Goal: Task Accomplishment & Management: Manage account settings

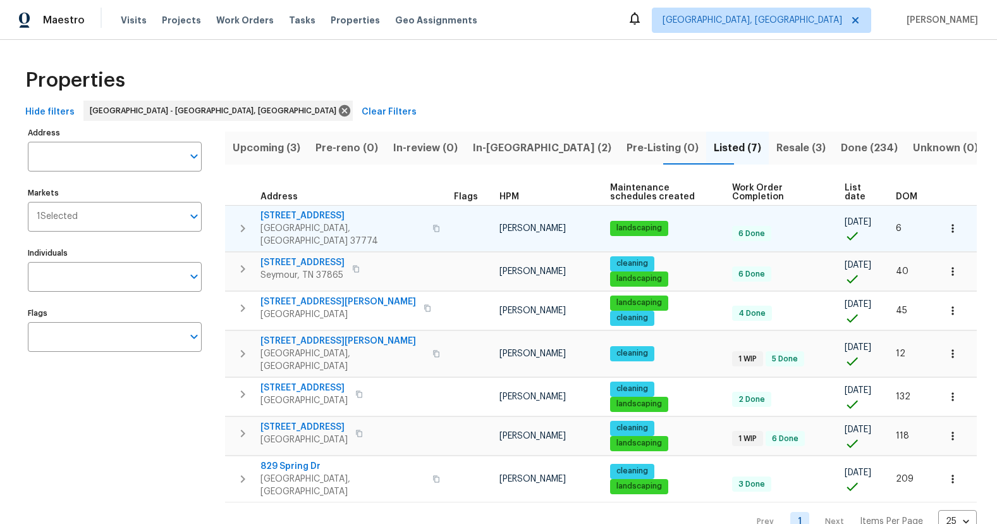
click at [299, 216] on span "[STREET_ADDRESS]" at bounding box center [343, 215] width 164 height 13
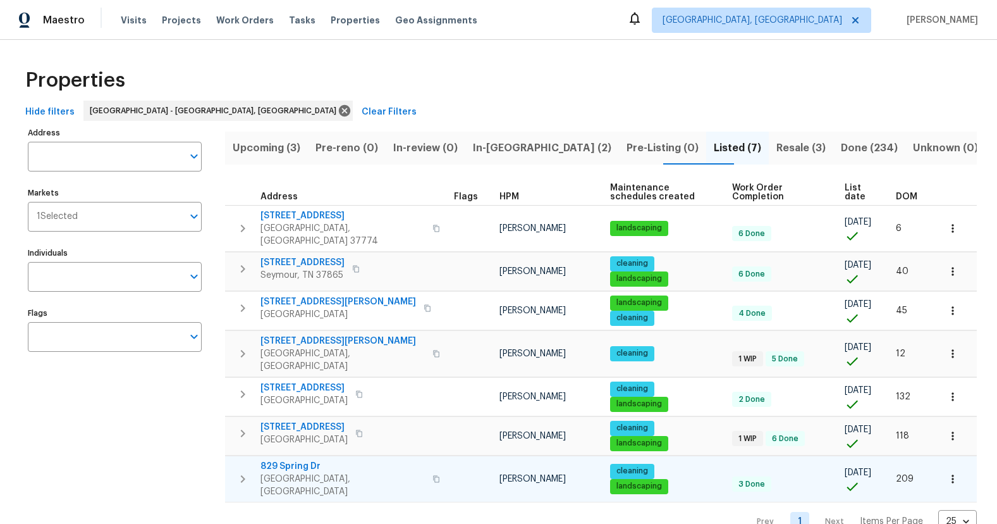
click at [305, 460] on span "829 Spring Dr" at bounding box center [343, 466] width 164 height 13
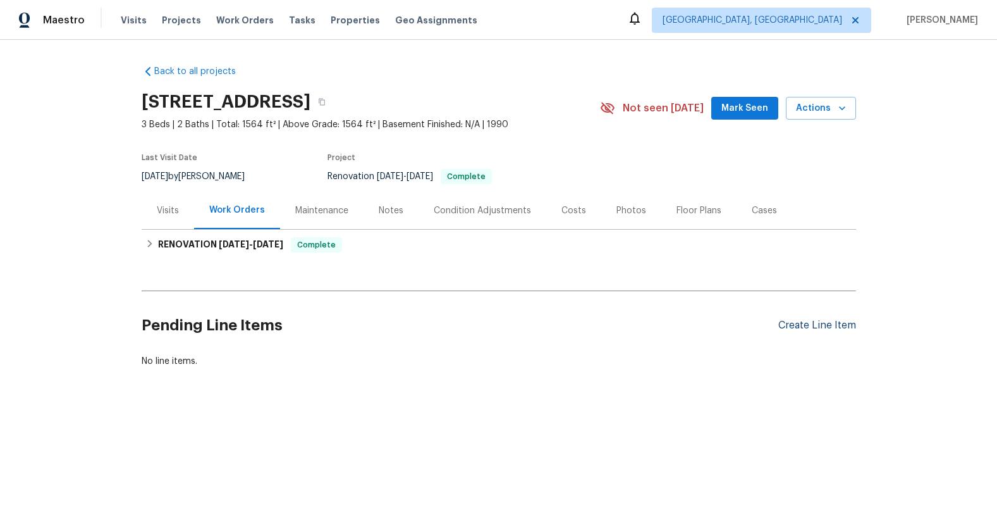
click at [827, 329] on div "Create Line Item" at bounding box center [817, 325] width 78 height 12
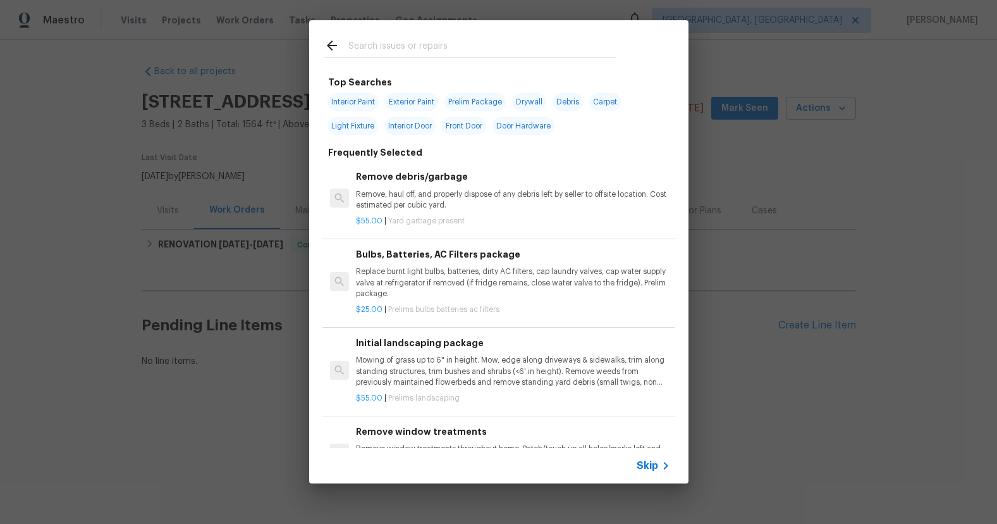
click at [444, 54] on input "text" at bounding box center [482, 47] width 268 height 19
type input "d"
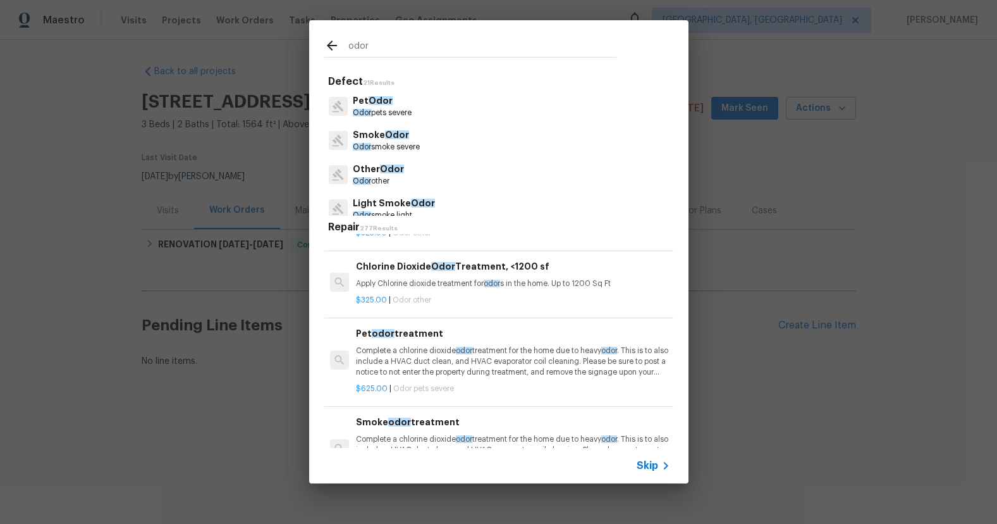
scroll to position [300, 0]
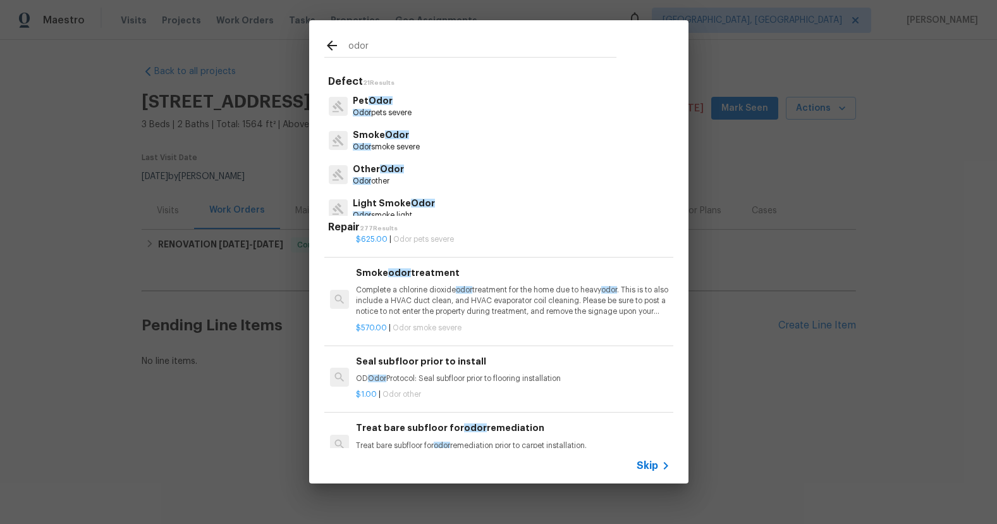
type input "odor"
click at [429, 298] on p "Complete a chlorine dioxide odor treatment for the home due to heavy odor . Thi…" at bounding box center [513, 301] width 314 height 32
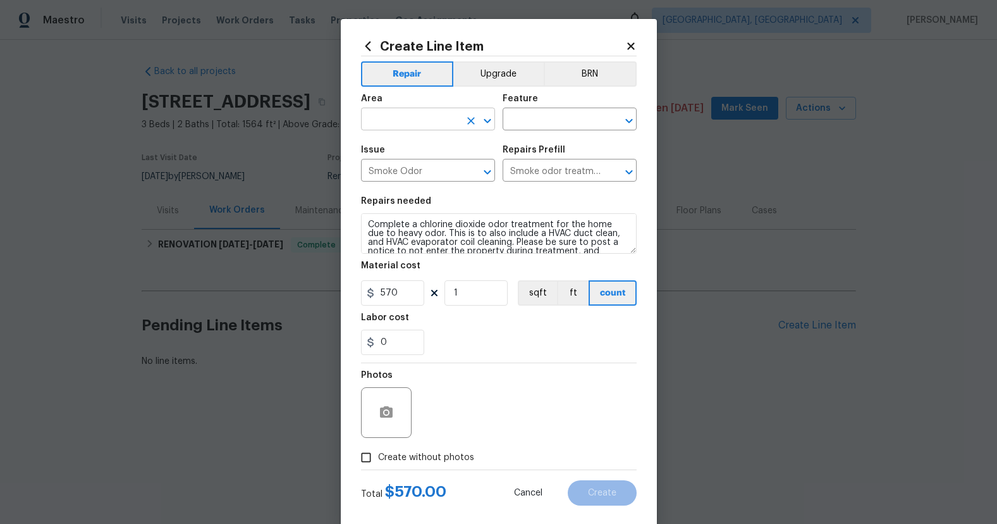
click at [420, 120] on input "text" at bounding box center [410, 121] width 99 height 20
click at [405, 159] on li "Interior Overall" at bounding box center [428, 169] width 134 height 21
type input "Interior Overall"
click at [527, 130] on div "Area Interior Overall ​ Feature ​" at bounding box center [499, 112] width 276 height 51
click at [529, 120] on input "text" at bounding box center [552, 121] width 99 height 20
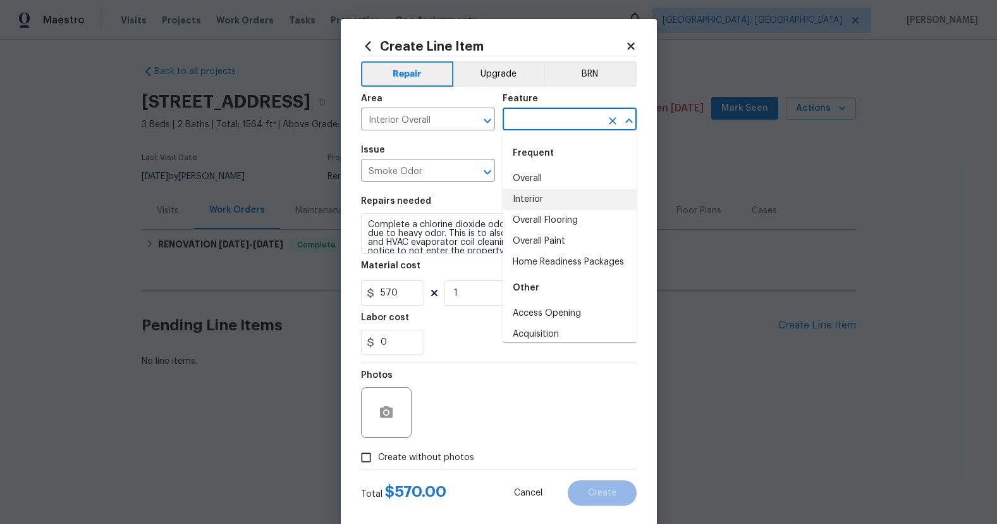
click at [546, 193] on li "Interior" at bounding box center [570, 199] width 134 height 21
type input "Interior"
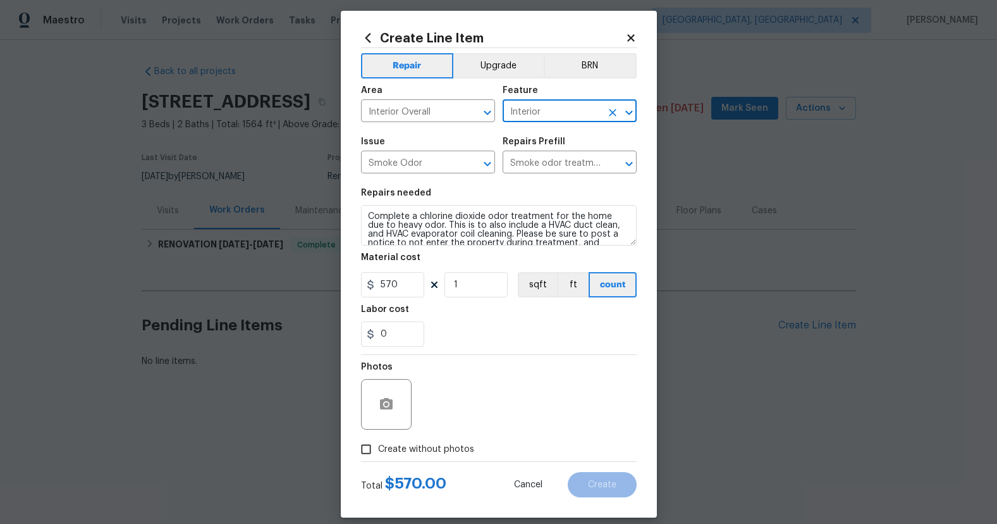
scroll to position [21, 0]
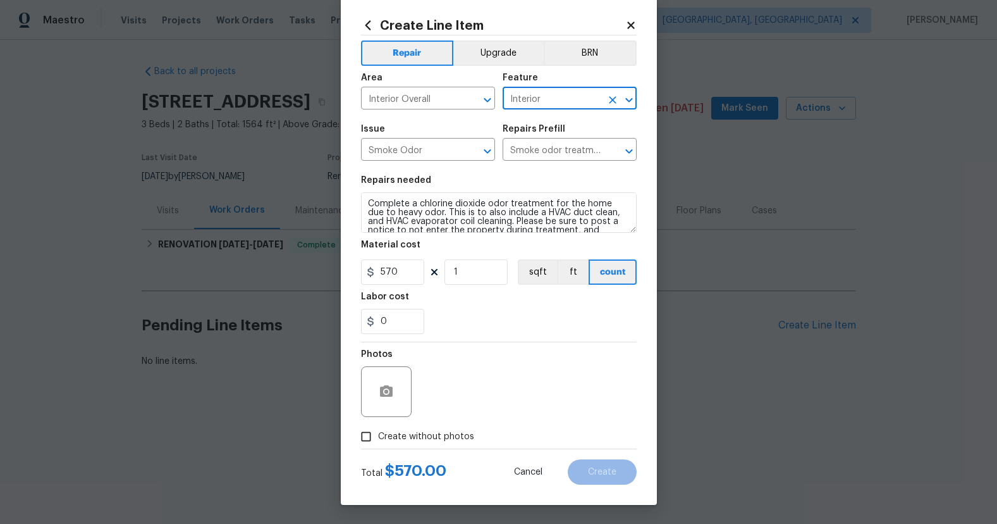
click at [357, 438] on input "Create without photos" at bounding box center [366, 436] width 24 height 24
checkbox input "true"
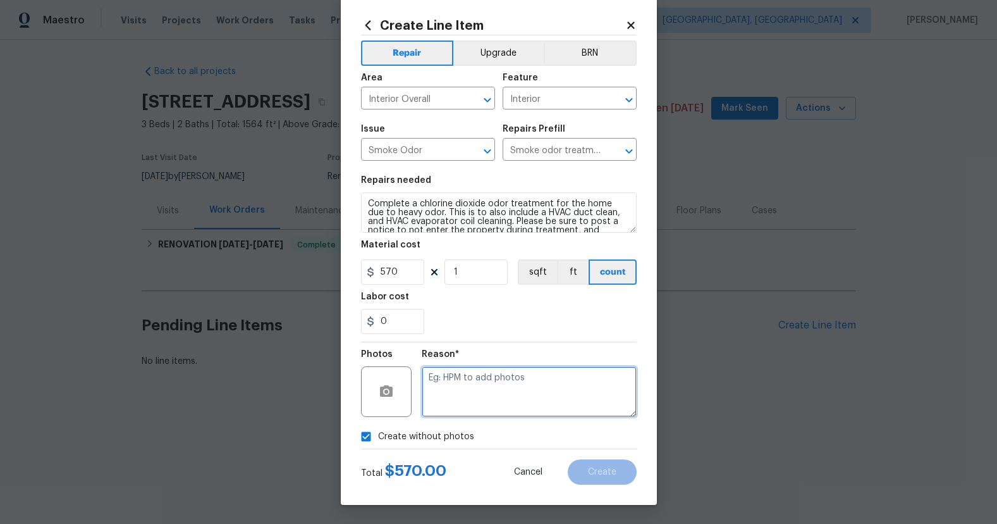
click at [510, 384] on textarea at bounding box center [529, 391] width 215 height 51
type textarea "N/A"
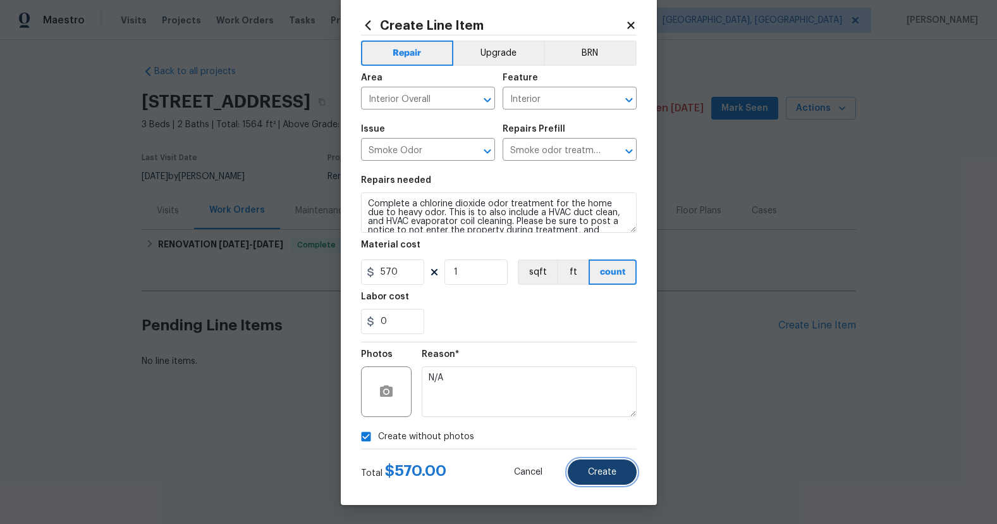
click at [609, 479] on button "Create" at bounding box center [602, 471] width 69 height 25
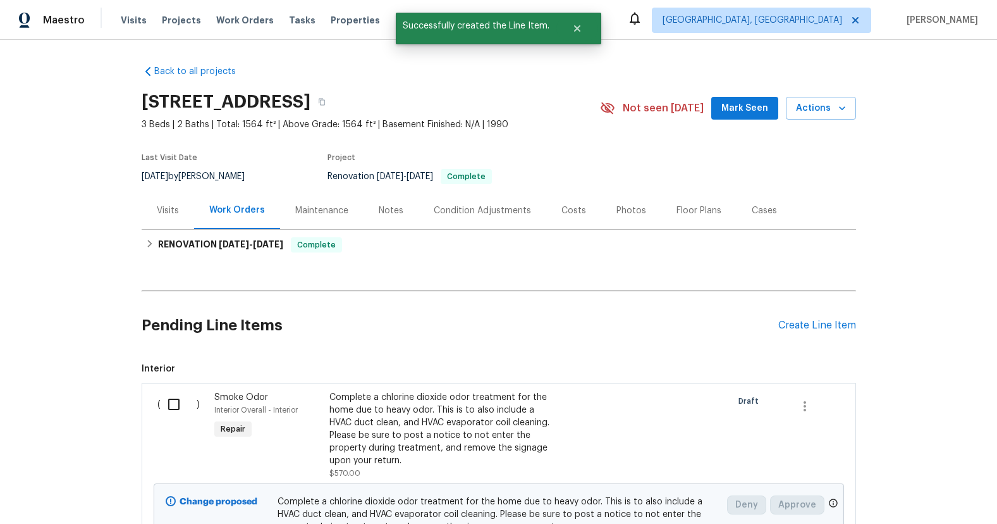
click at [176, 403] on input "checkbox" at bounding box center [179, 404] width 36 height 27
checkbox input "true"
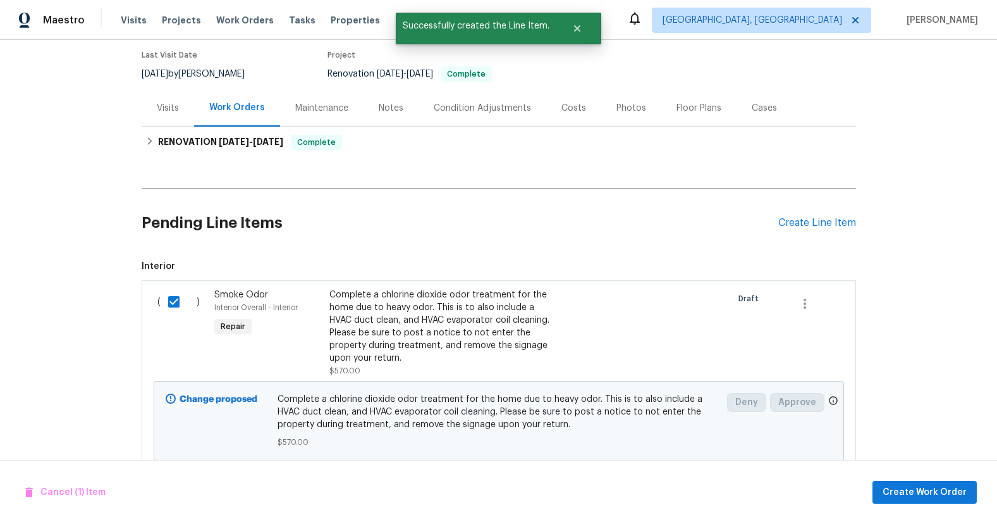
scroll to position [104, 0]
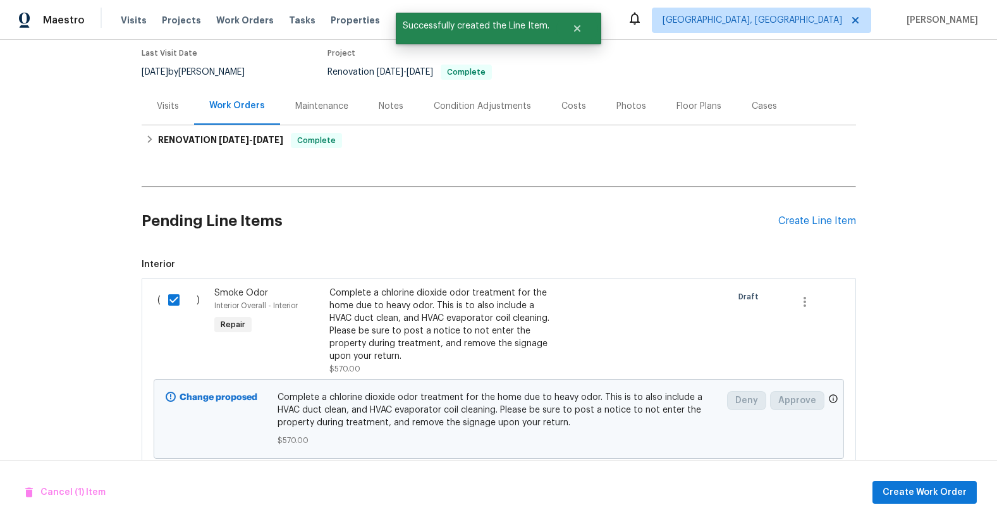
click at [939, 512] on div "Cancel (1) Item Create Work Order" at bounding box center [498, 492] width 997 height 64
click at [937, 495] on span "Create Work Order" at bounding box center [925, 492] width 84 height 16
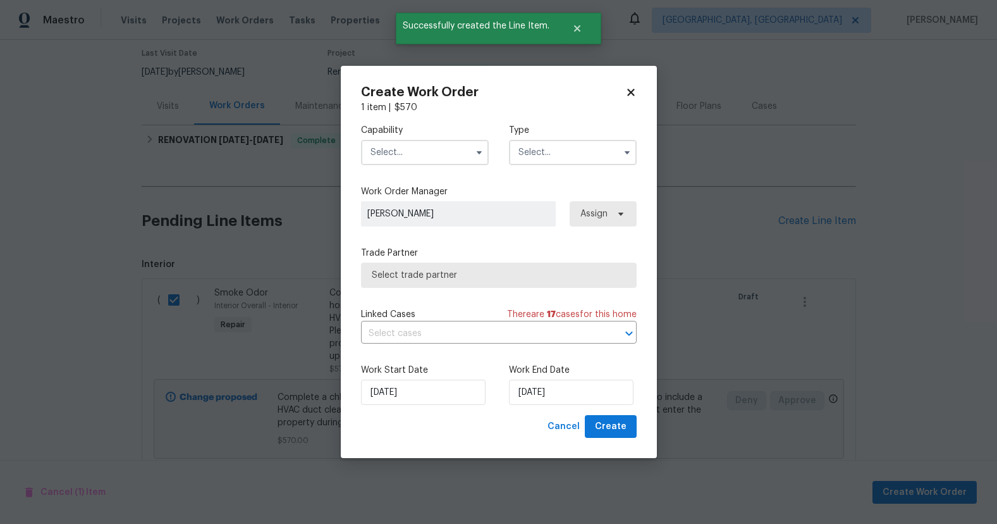
click at [455, 161] on input "text" at bounding box center [425, 152] width 128 height 25
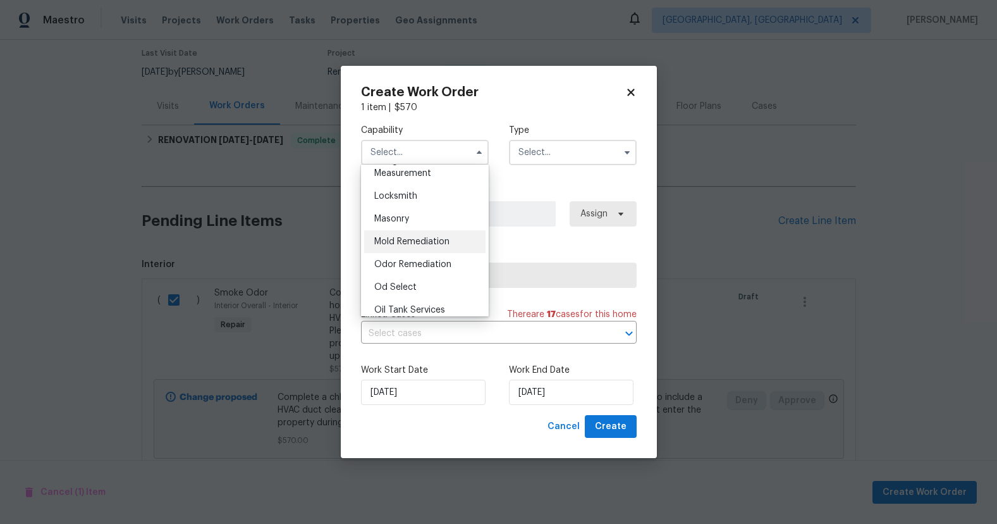
scroll to position [909, 0]
click at [452, 264] on div "Odor Remediation" at bounding box center [424, 263] width 121 height 23
type input "Odor Remediation"
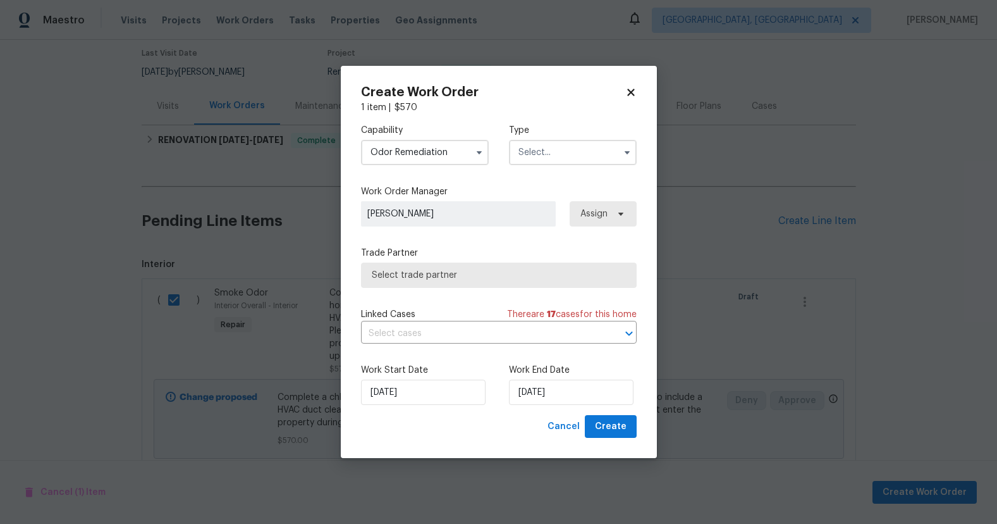
click at [542, 150] on input "text" at bounding box center [573, 152] width 128 height 25
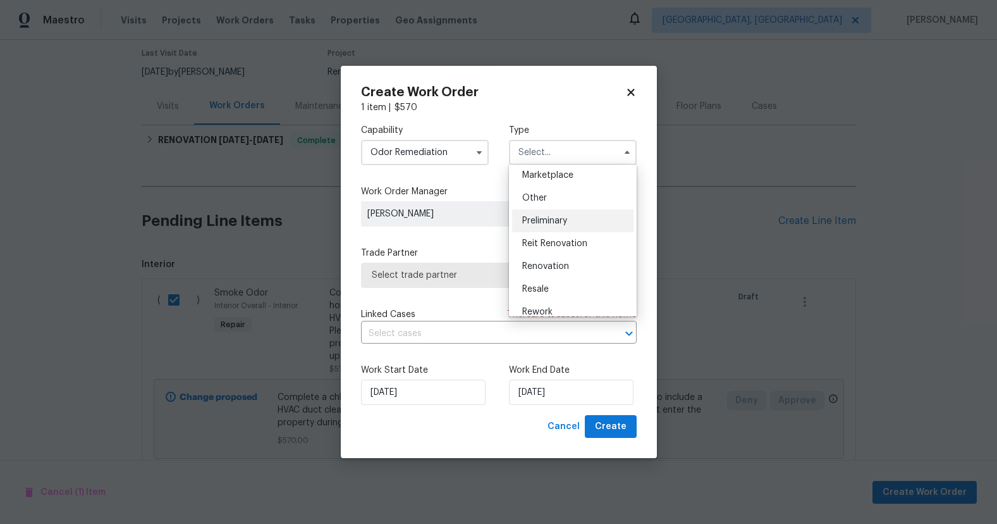
scroll to position [233, 0]
click at [579, 264] on div "Renovation" at bounding box center [572, 265] width 121 height 23
type input "Renovation"
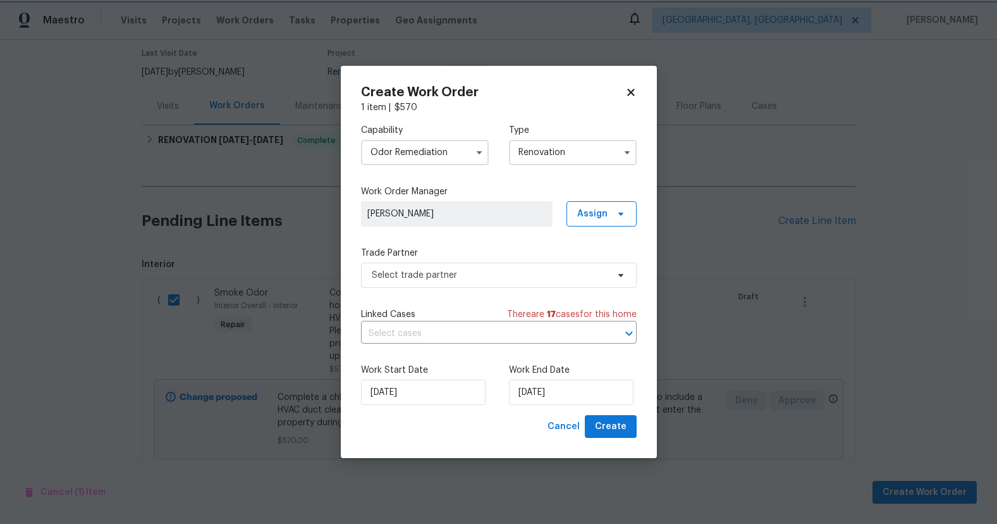
scroll to position [0, 0]
click at [543, 267] on span "Select trade partner" at bounding box center [499, 274] width 276 height 25
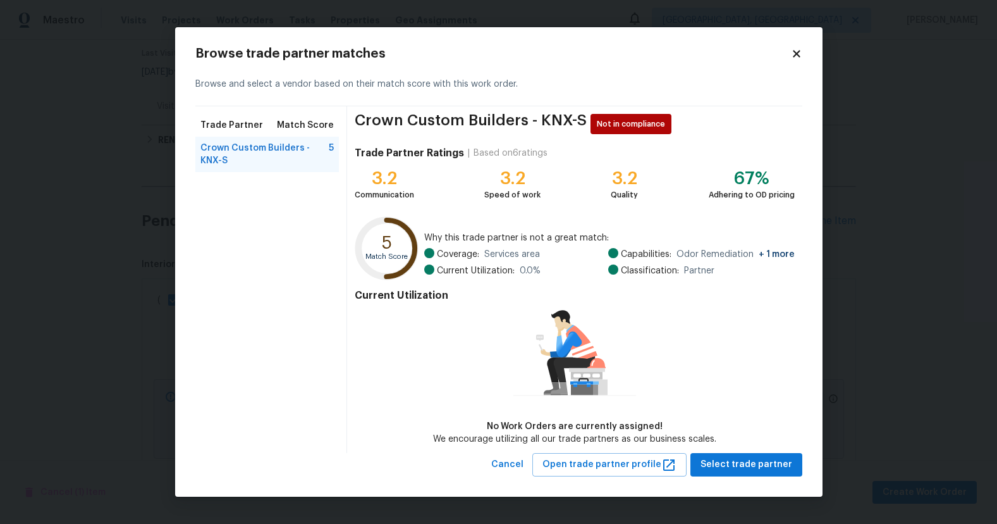
click at [794, 56] on icon at bounding box center [796, 54] width 7 height 7
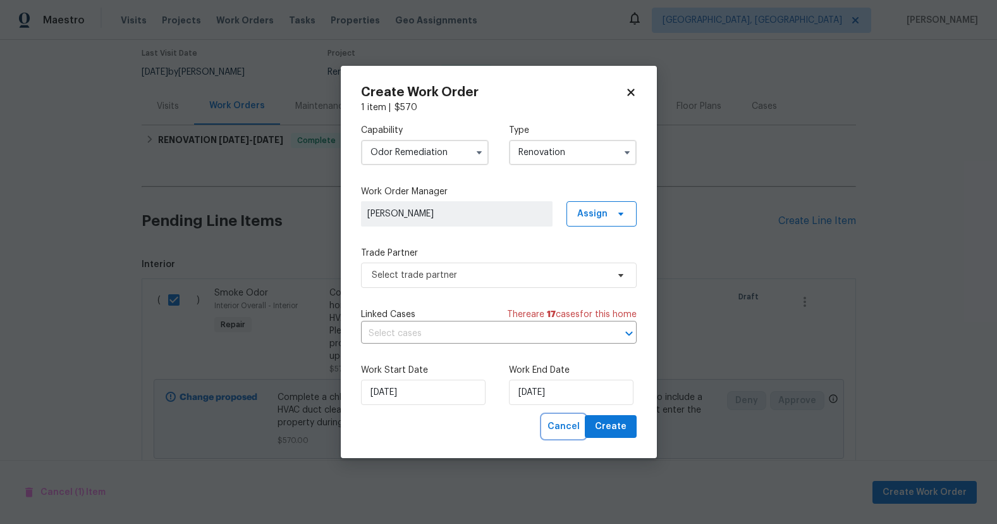
click at [560, 429] on span "Cancel" at bounding box center [564, 427] width 32 height 16
checkbox input "false"
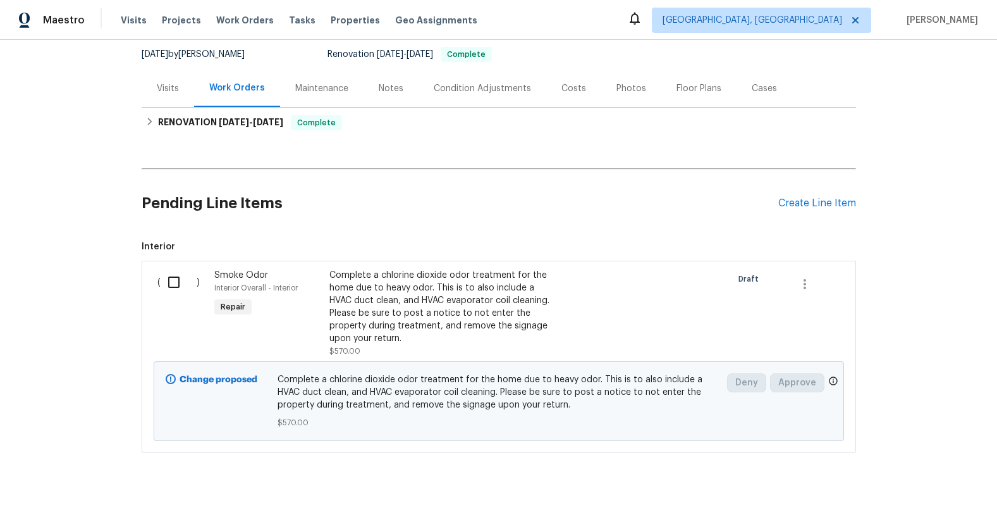
scroll to position [130, 0]
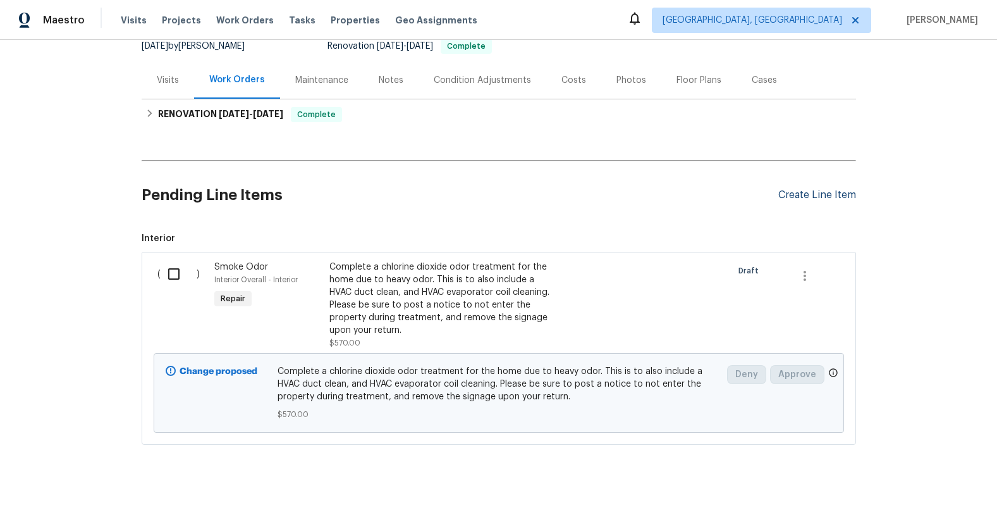
click at [791, 199] on div "Create Line Item" at bounding box center [817, 195] width 78 height 12
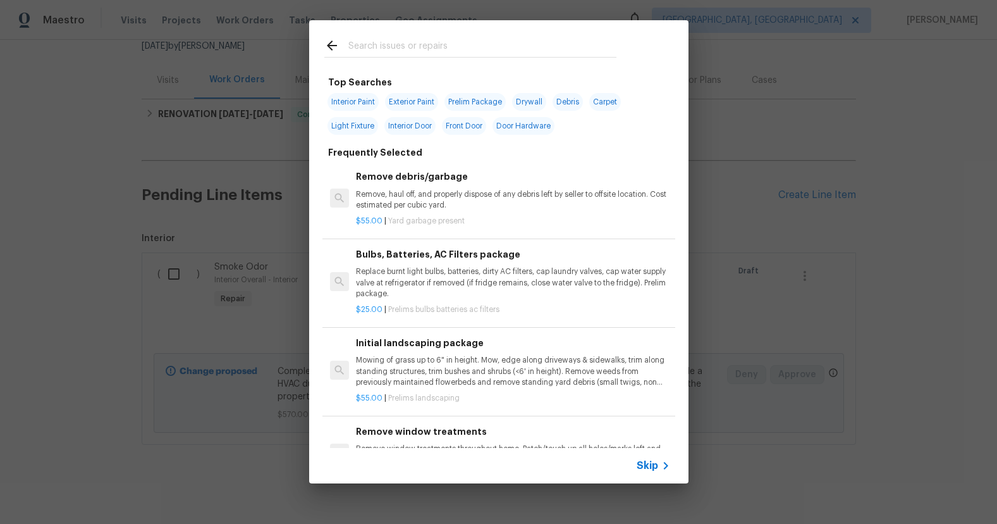
click at [431, 49] on input "text" at bounding box center [482, 47] width 268 height 19
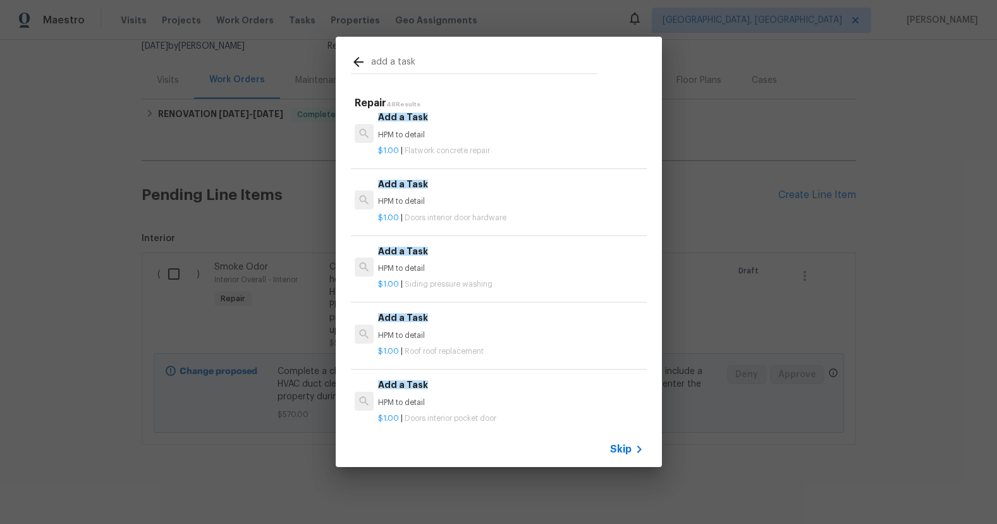
scroll to position [0, 0]
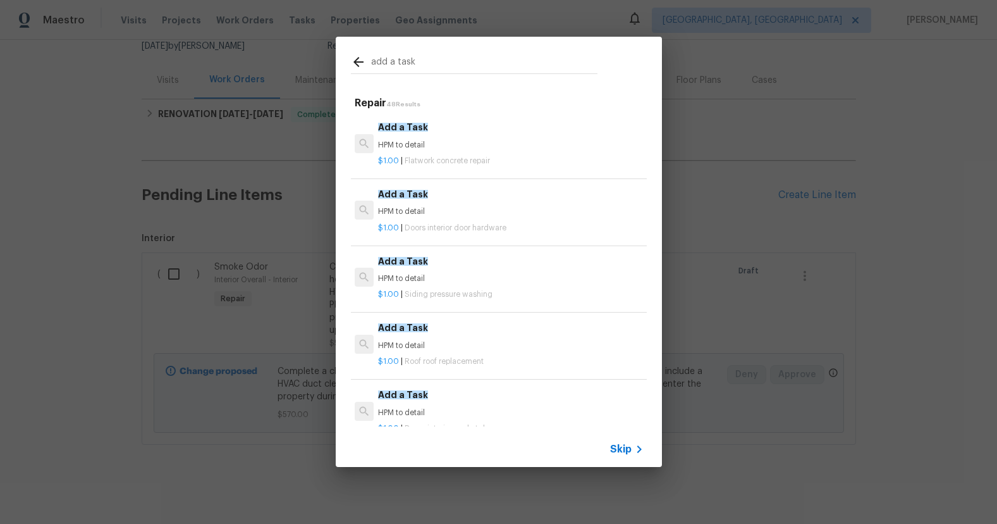
type input "add a task"
click at [485, 262] on h6 "Add a Task" at bounding box center [510, 261] width 265 height 14
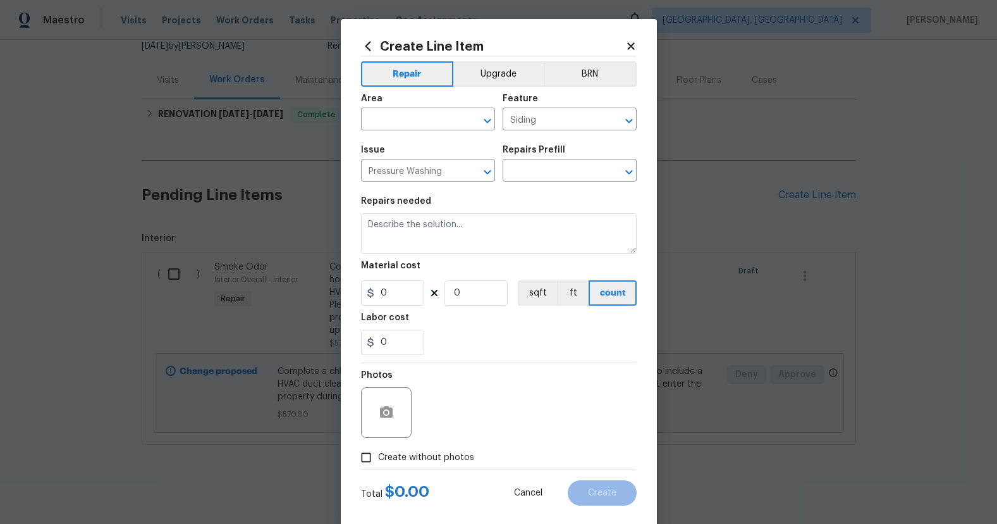
type input "Add a Task $1.00"
type textarea "HPM to detail"
type input "1"
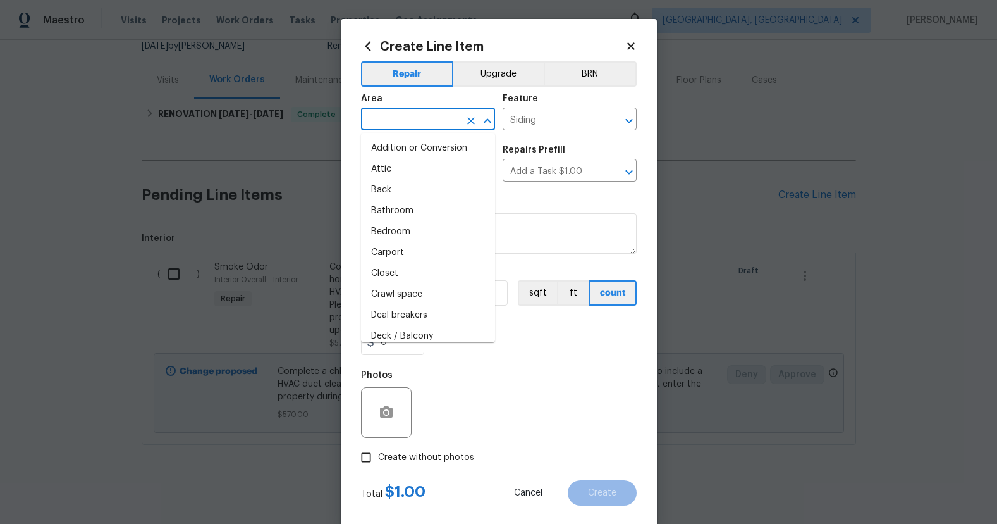
click at [441, 120] on input "text" at bounding box center [410, 121] width 99 height 20
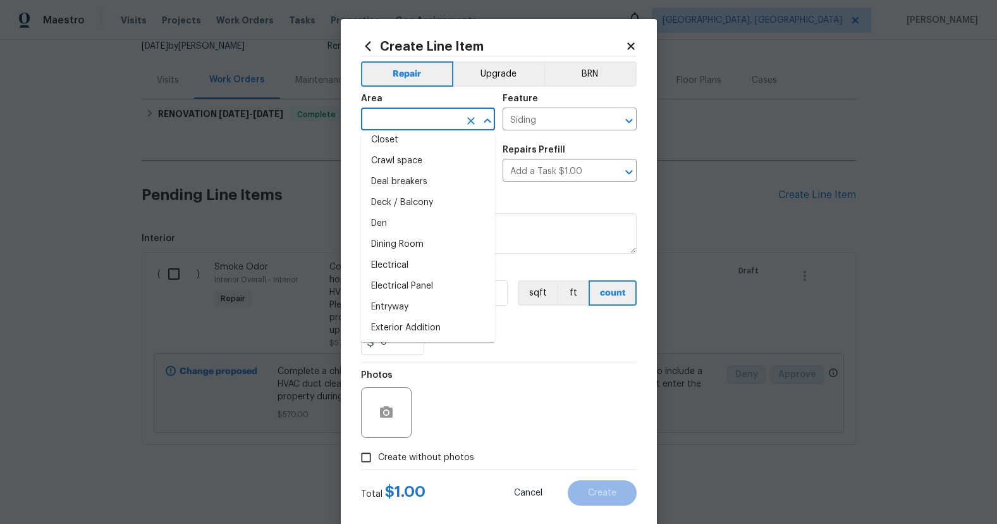
scroll to position [240, 0]
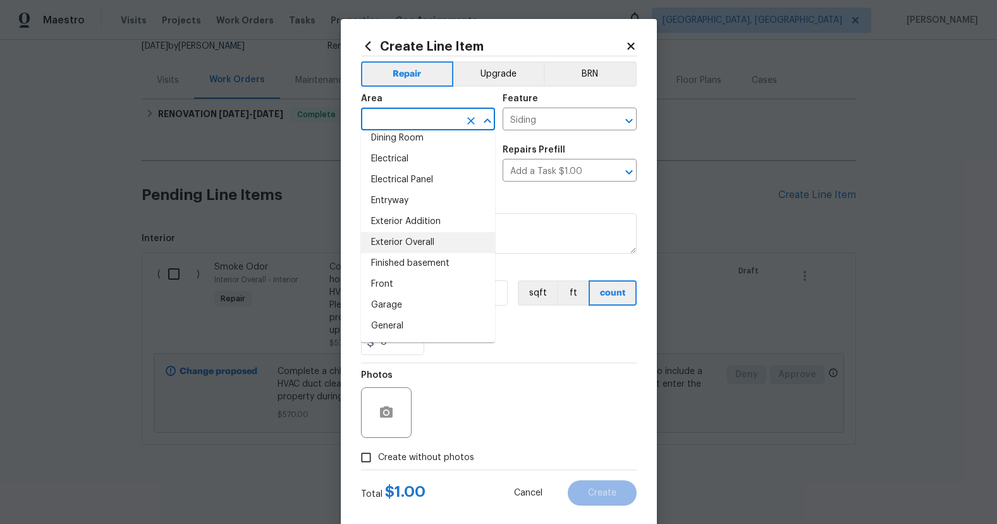
click at [444, 241] on li "Exterior Overall" at bounding box center [428, 242] width 134 height 21
type input "Exterior Overall"
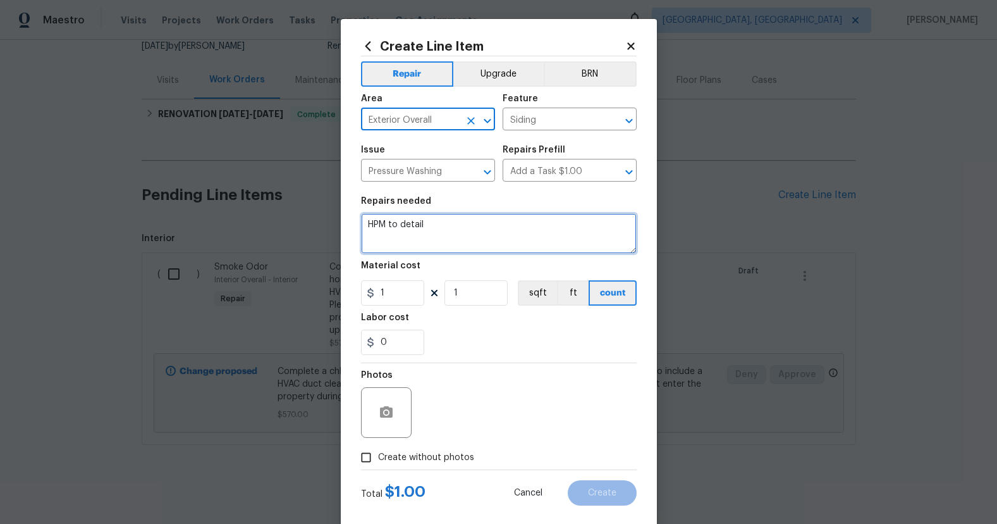
click at [461, 226] on textarea "HPM to detail" at bounding box center [499, 233] width 276 height 40
paste textarea "replace the damaged siding on the back elevation around the deck. repaint the s…"
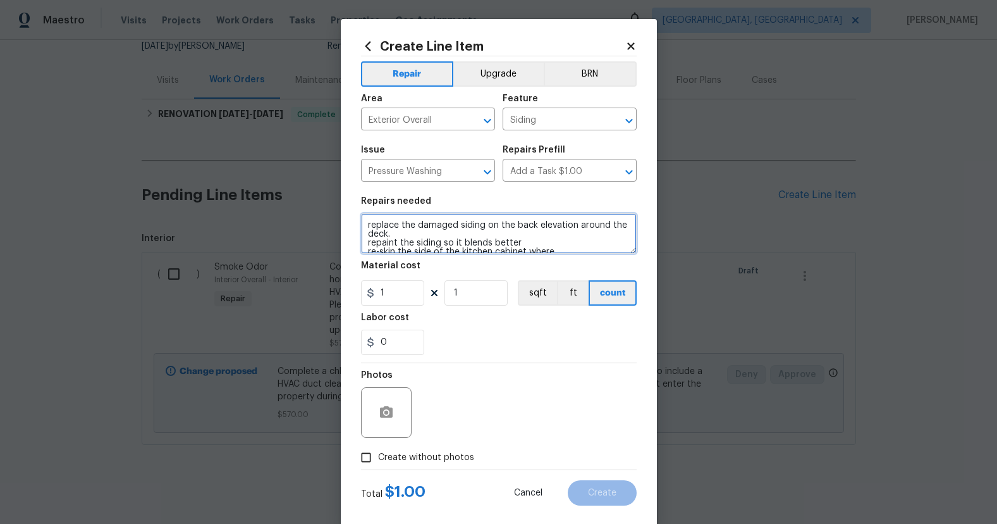
scroll to position [25, 0]
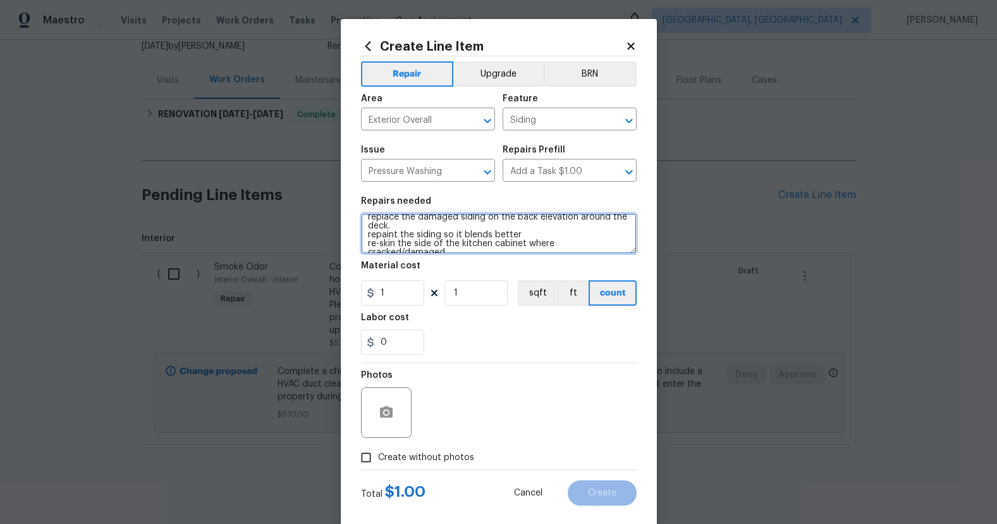
click at [405, 228] on textarea "Post reno punch list: replace the damaged siding on the back elevation around t…" at bounding box center [499, 233] width 276 height 40
click at [556, 237] on textarea "Post reno punch list: replace the damaged siding on the back elevation around t…" at bounding box center [499, 233] width 276 height 40
click at [532, 245] on textarea "Post reno punch list: replace the damaged siding on the back elevation around t…" at bounding box center [499, 233] width 276 height 40
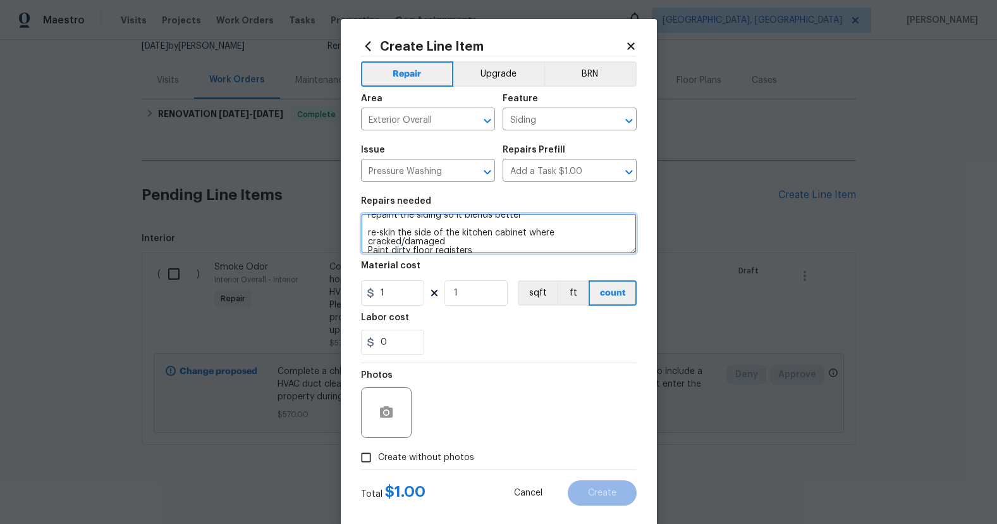
click at [629, 233] on textarea "Post reno punch list: replace the damaged siding on the back elevation around t…" at bounding box center [499, 233] width 276 height 40
click at [488, 226] on textarea "Post reno punch list: replace the damaged siding on the back elevation around t…" at bounding box center [499, 233] width 276 height 40
drag, startPoint x: 533, startPoint y: 228, endPoint x: 462, endPoint y: 226, distance: 71.5
click at [463, 228] on textarea "Post reno punch list: replace the damaged siding on the back elevation around t…" at bounding box center [499, 233] width 276 height 40
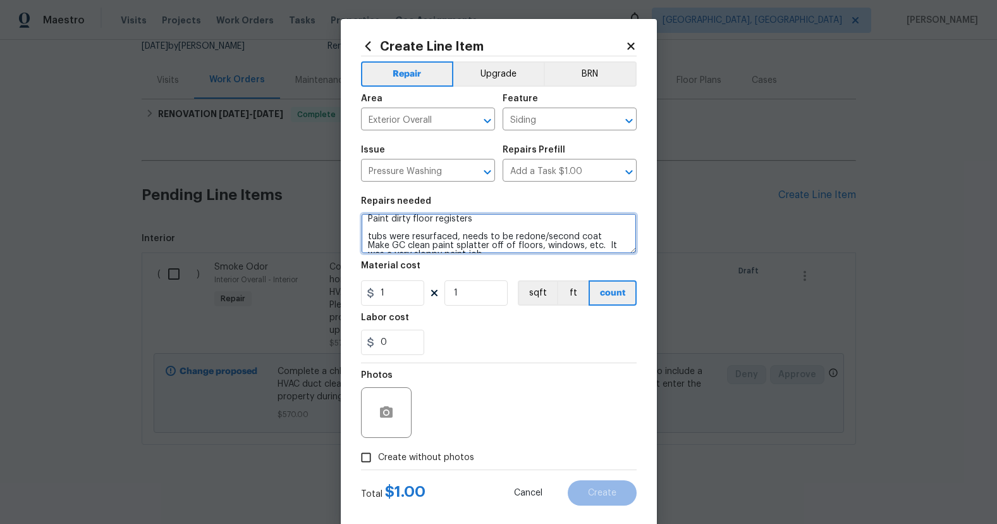
click at [600, 227] on textarea "Post reno punch list: replace the damaged siding on the back elevation around t…" at bounding box center [499, 233] width 276 height 40
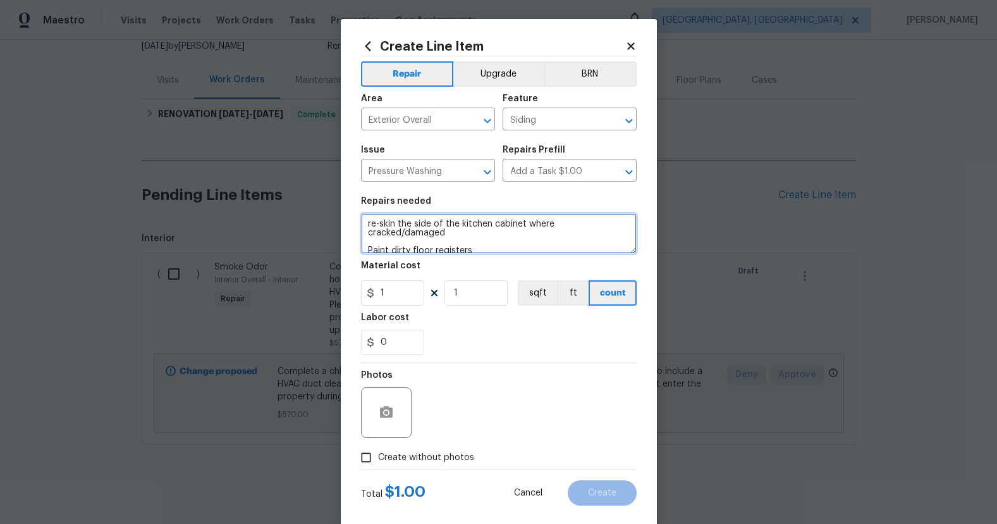
drag, startPoint x: 410, startPoint y: 223, endPoint x: 376, endPoint y: 223, distance: 33.5
click at [376, 223] on textarea "Post reno punch list: replace the damaged siding on the back elevation around t…" at bounding box center [499, 233] width 276 height 40
drag, startPoint x: 408, startPoint y: 235, endPoint x: 370, endPoint y: 234, distance: 38.0
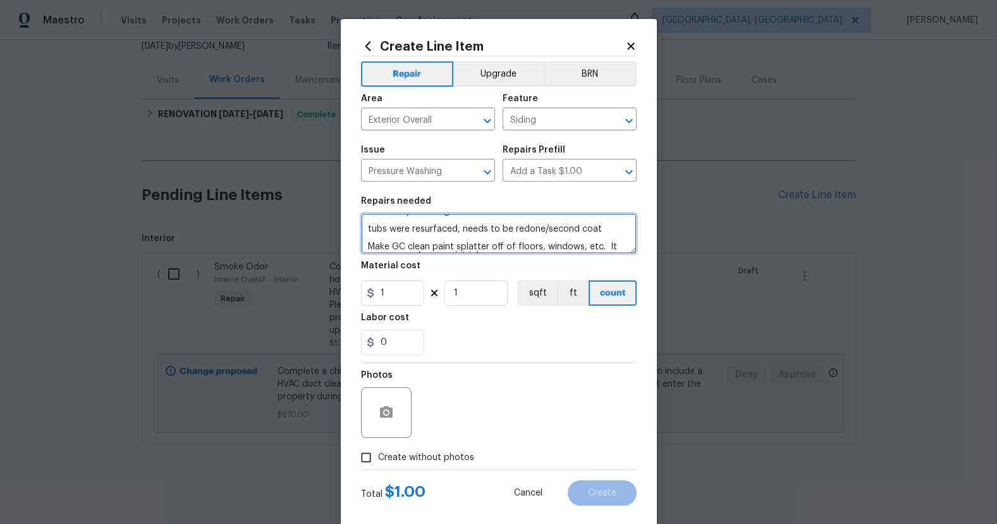
click at [370, 234] on textarea "Post reno punch list: replace the damaged siding on the back elevation around t…" at bounding box center [499, 233] width 276 height 40
drag, startPoint x: 448, startPoint y: 244, endPoint x: 563, endPoint y: 236, distance: 114.7
click at [563, 236] on textarea "Post reno punch list: replace the damaged siding on the back elevation around t…" at bounding box center [499, 233] width 276 height 40
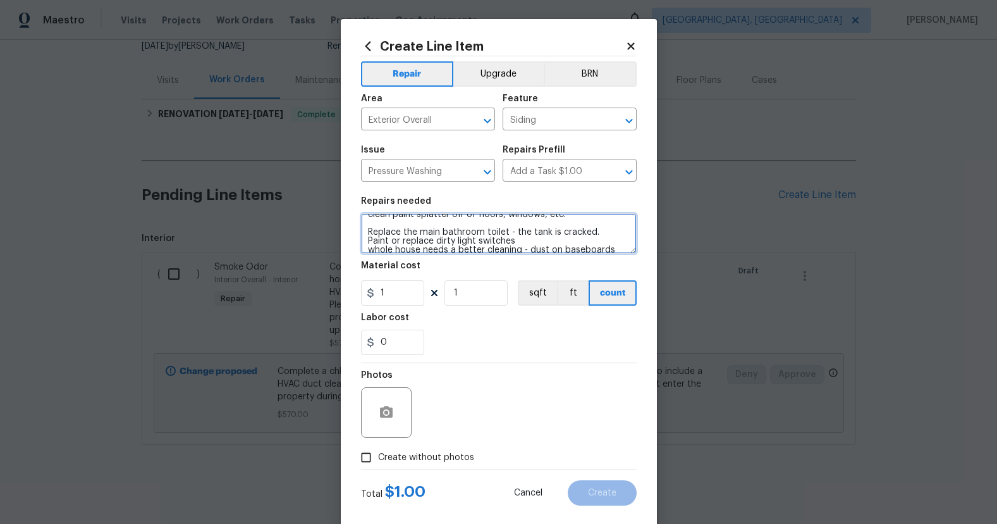
click at [597, 223] on textarea "Post reno punch list: replace the damaged siding on the back elevation around t…" at bounding box center [499, 233] width 276 height 40
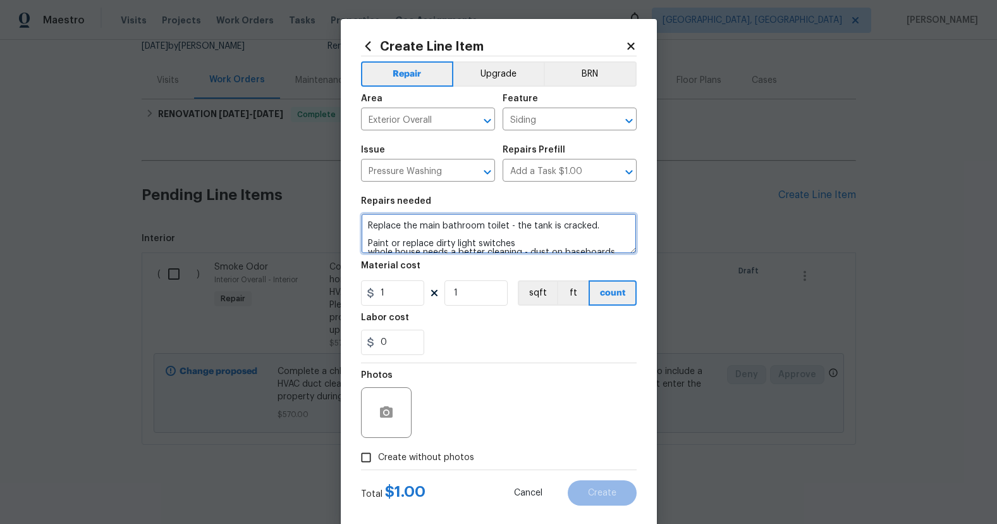
scroll to position [143, 0]
click at [525, 233] on textarea "Post reno punch list: replace the damaged siding on the back elevation around t…" at bounding box center [499, 233] width 276 height 40
drag, startPoint x: 613, startPoint y: 231, endPoint x: 371, endPoint y: 231, distance: 241.5
click at [371, 231] on textarea "Post reno punch list: replace the damaged siding on the back elevation around t…" at bounding box center [499, 233] width 276 height 40
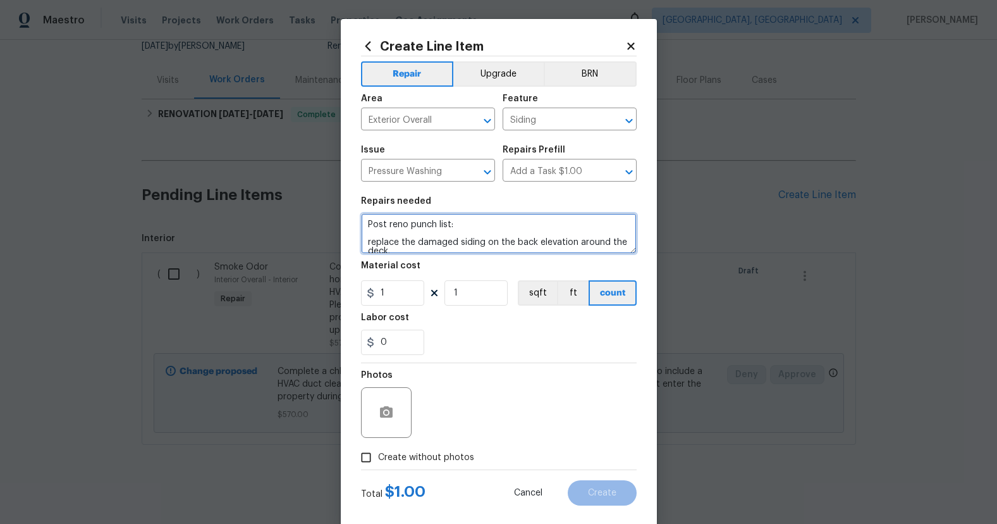
scroll to position [16, 0]
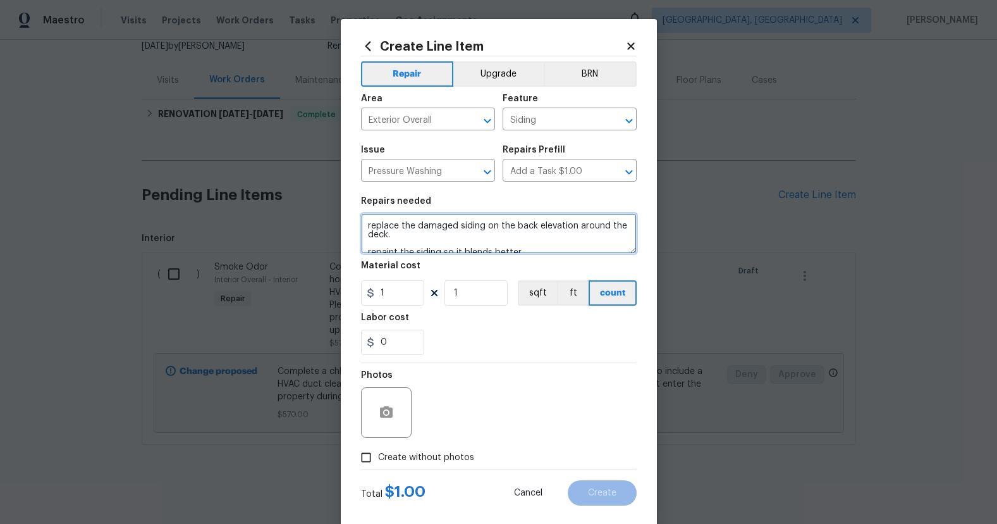
type textarea "Post reno punch list: replace the damaged siding on the back elevation around t…"
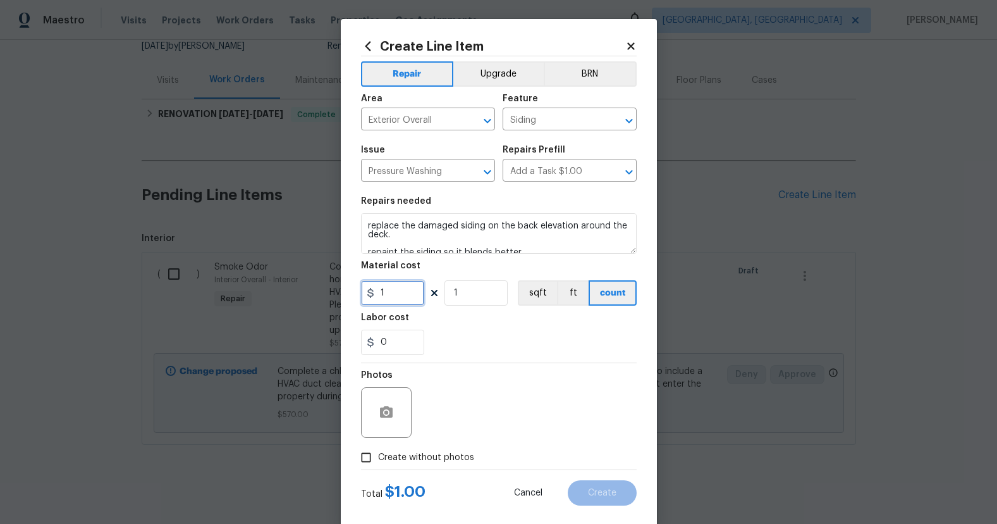
click at [407, 288] on input "1" at bounding box center [392, 292] width 63 height 25
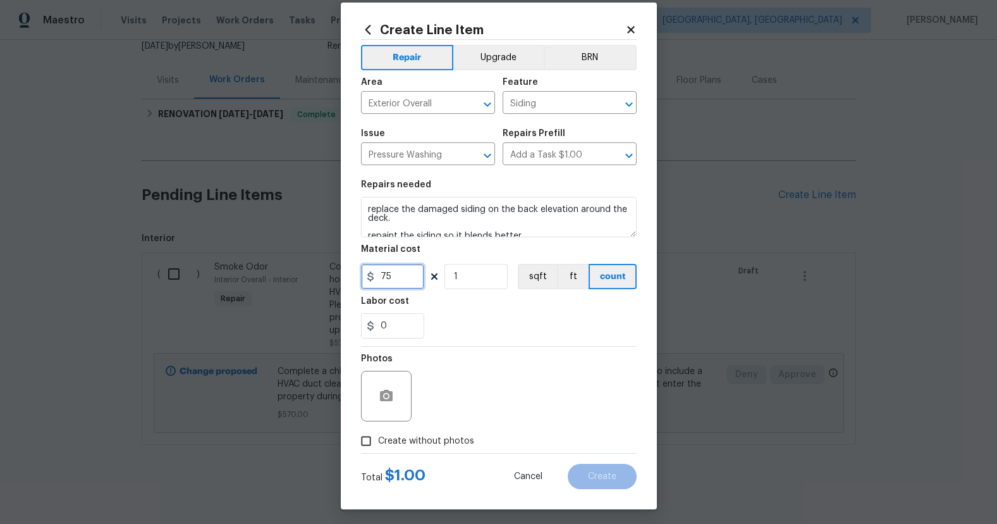
scroll to position [21, 0]
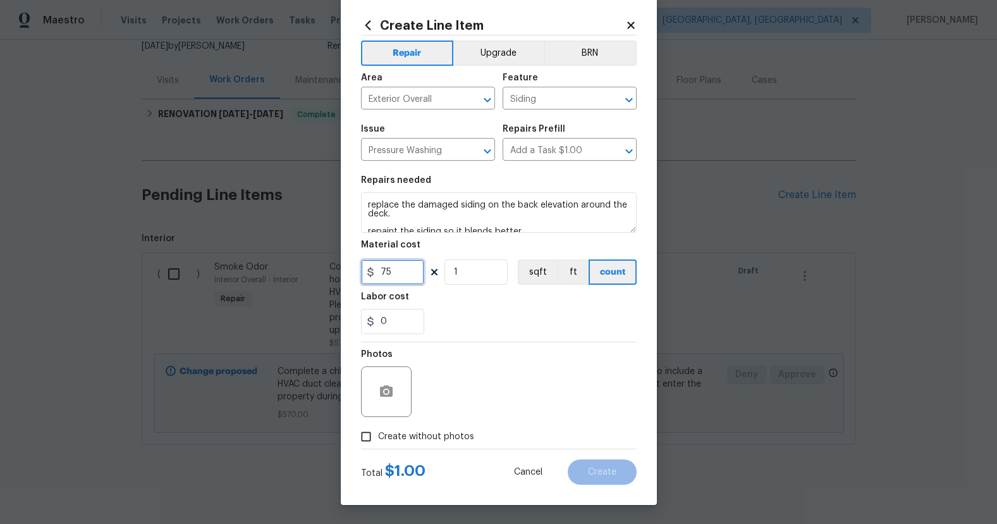
type input "75"
click at [364, 436] on input "Create without photos" at bounding box center [366, 436] width 24 height 24
checkbox input "true"
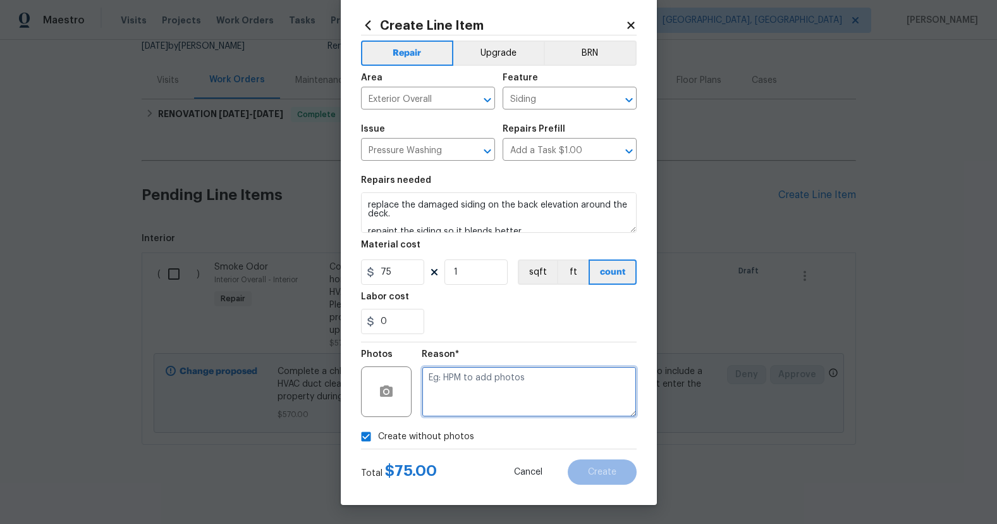
click at [477, 378] on textarea at bounding box center [529, 391] width 215 height 51
type textarea "N/A"
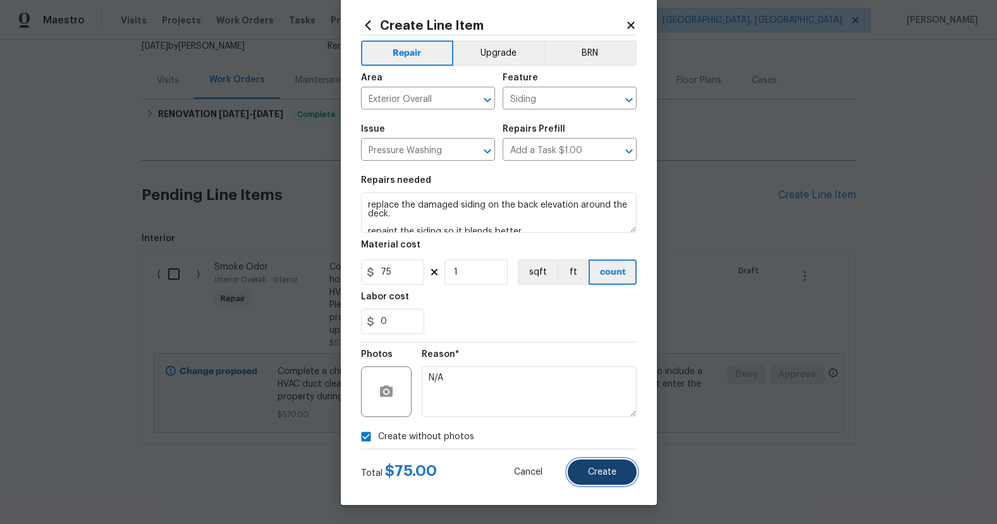
click at [601, 472] on span "Create" at bounding box center [602, 471] width 28 height 9
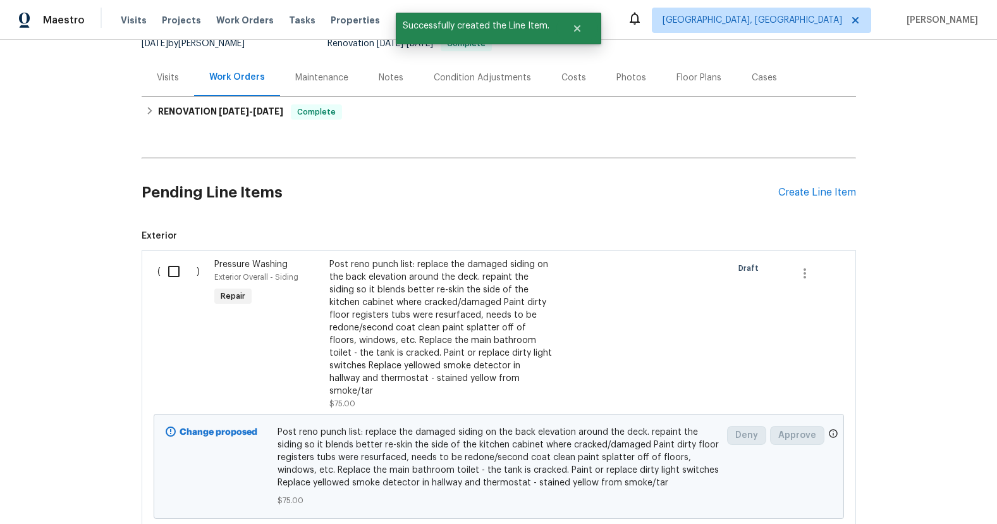
scroll to position [137, 0]
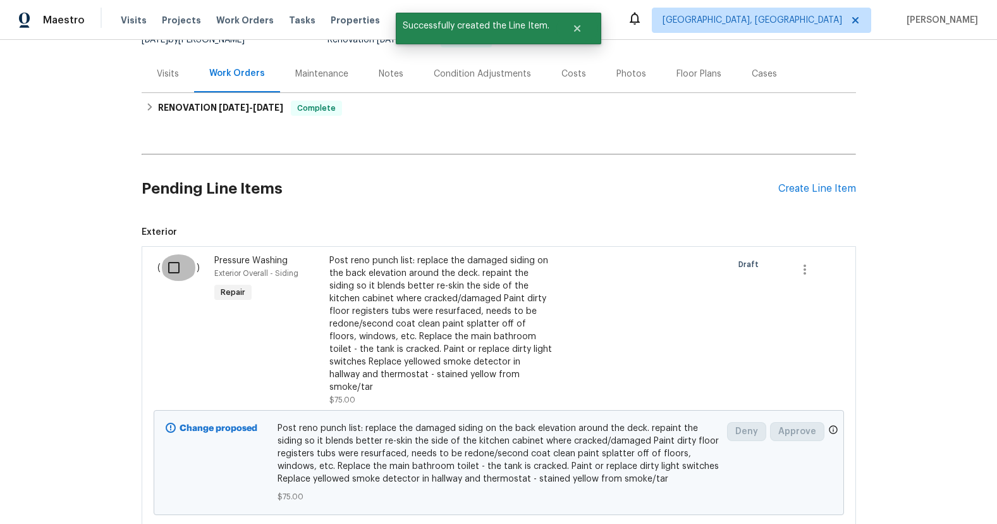
click at [170, 267] on input "checkbox" at bounding box center [179, 267] width 36 height 27
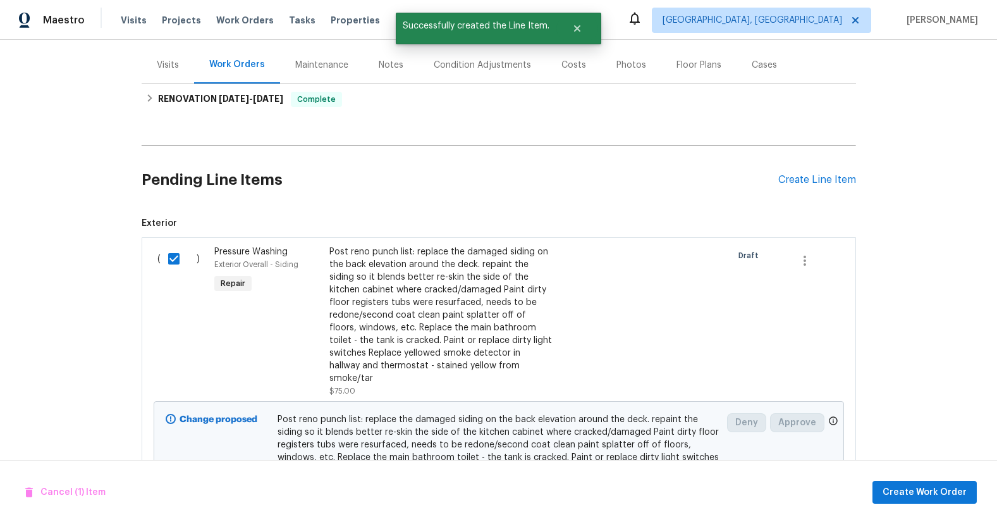
scroll to position [157, 0]
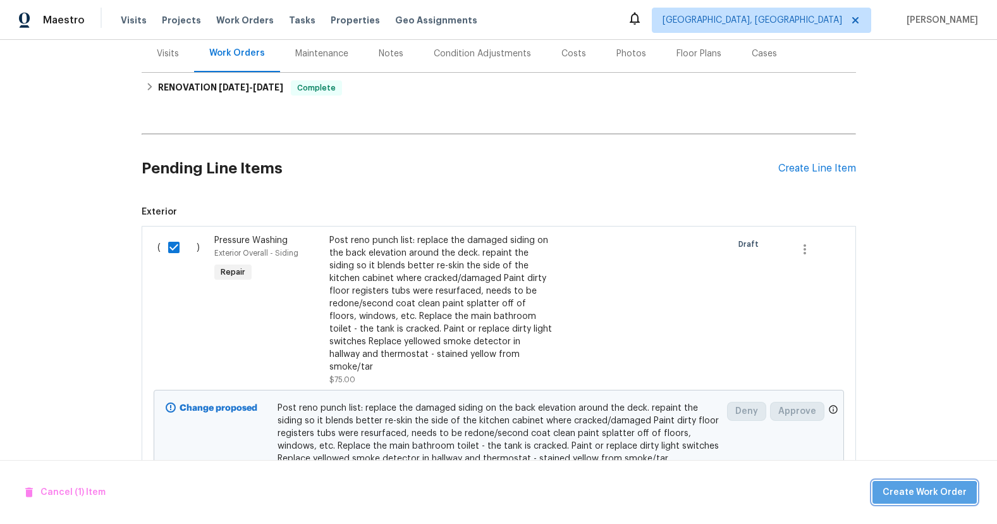
click at [929, 494] on span "Create Work Order" at bounding box center [925, 492] width 84 height 16
checkbox input "false"
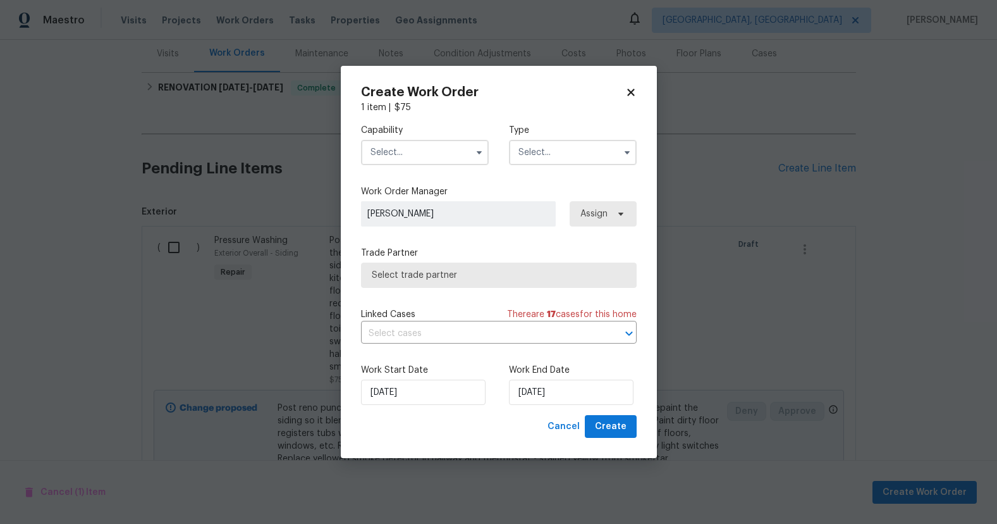
click at [426, 157] on input "text" at bounding box center [425, 152] width 128 height 25
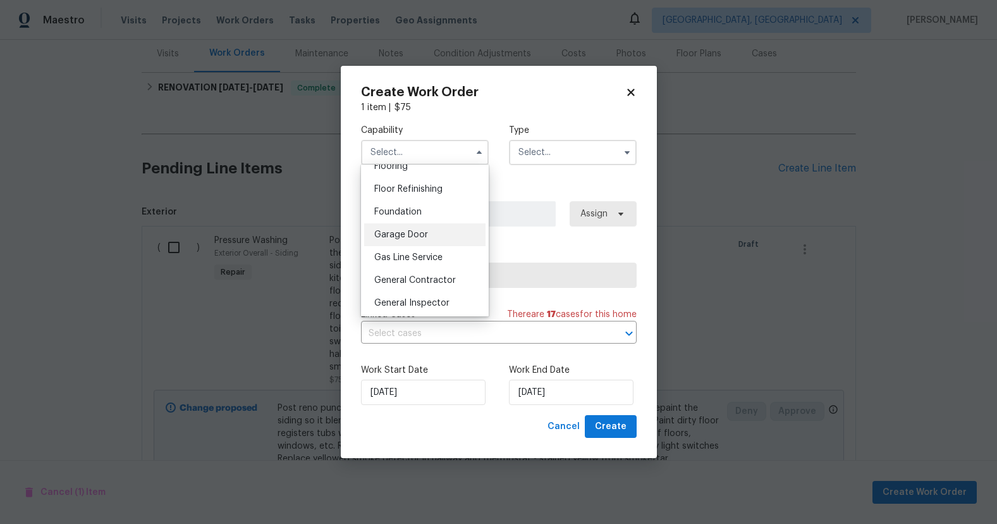
scroll to position [512, 0]
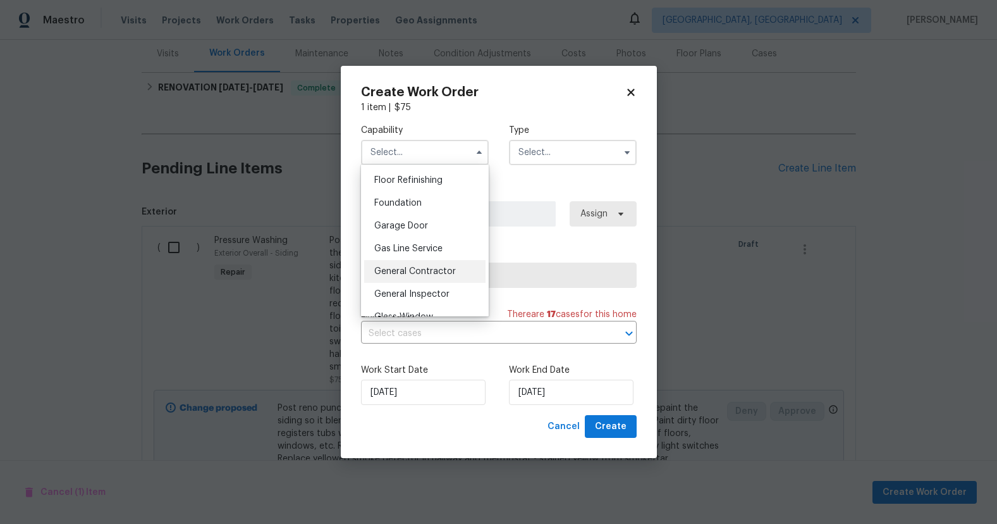
click at [455, 278] on div "General Contractor" at bounding box center [424, 271] width 121 height 23
type input "General Contractor"
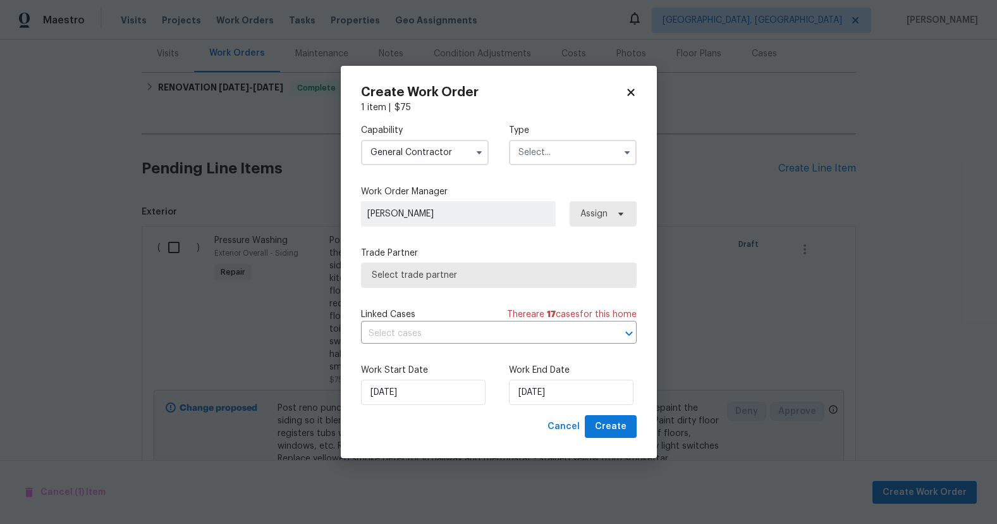
click at [570, 156] on input "text" at bounding box center [573, 152] width 128 height 25
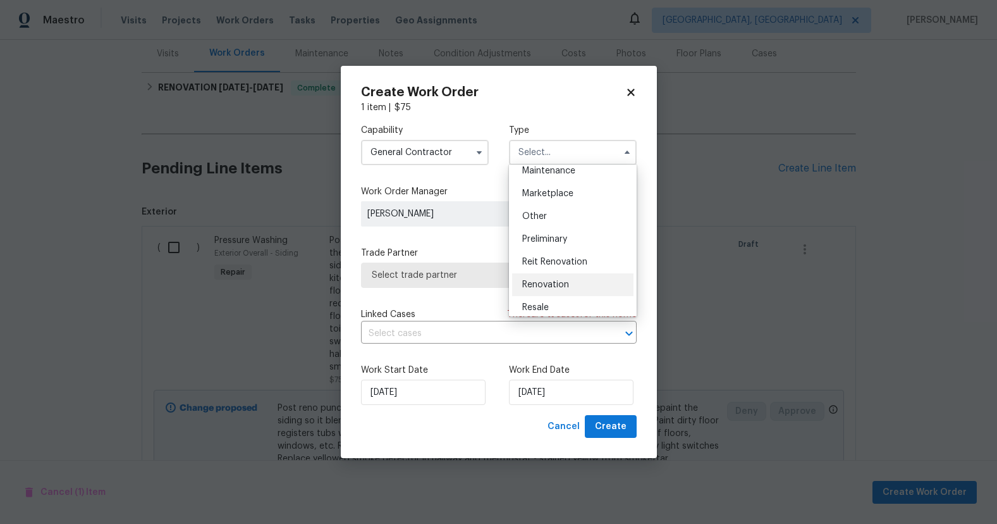
scroll to position [220, 0]
click at [574, 274] on div "Renovation" at bounding box center [572, 277] width 121 height 23
type input "Renovation"
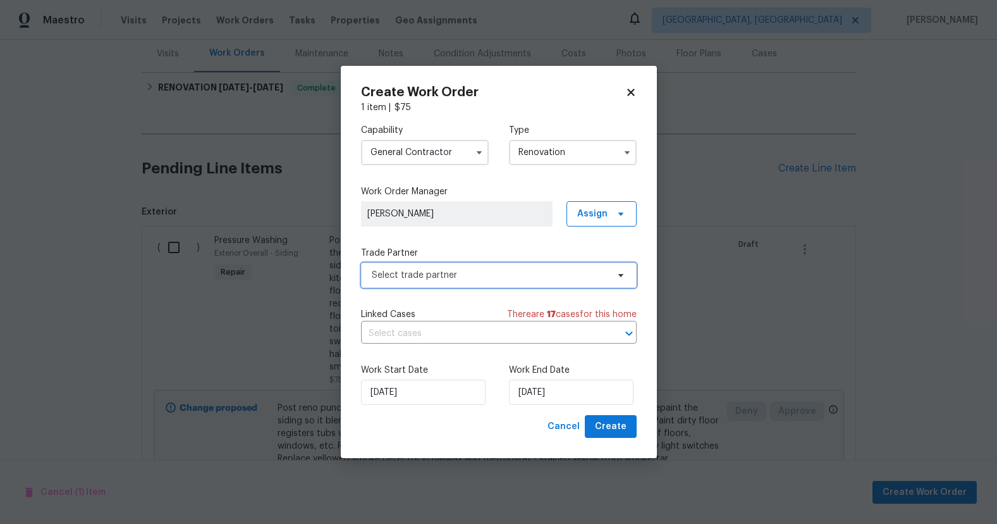
click at [504, 274] on span "Select trade partner" at bounding box center [490, 275] width 236 height 13
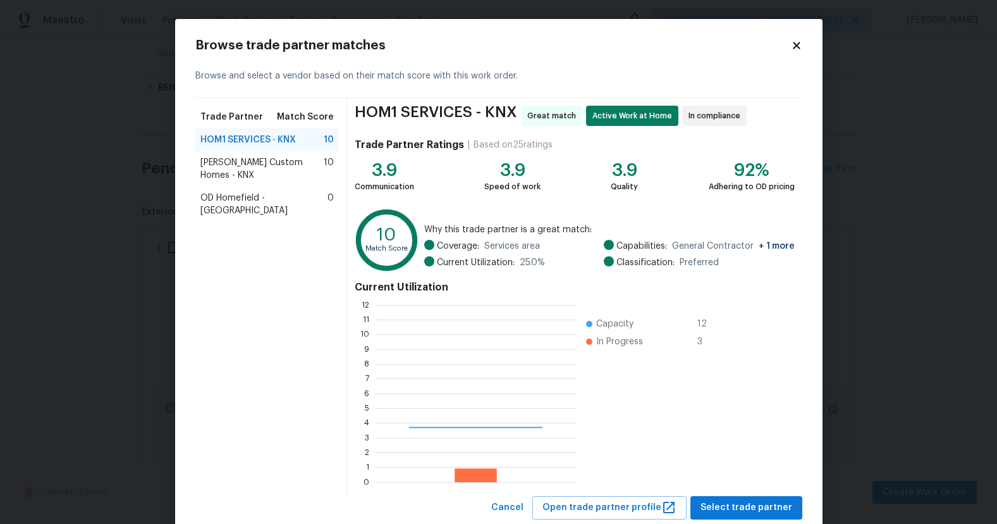
scroll to position [177, 200]
click at [259, 162] on span "Rappa Custom Homes - KNX" at bounding box center [262, 168] width 124 height 25
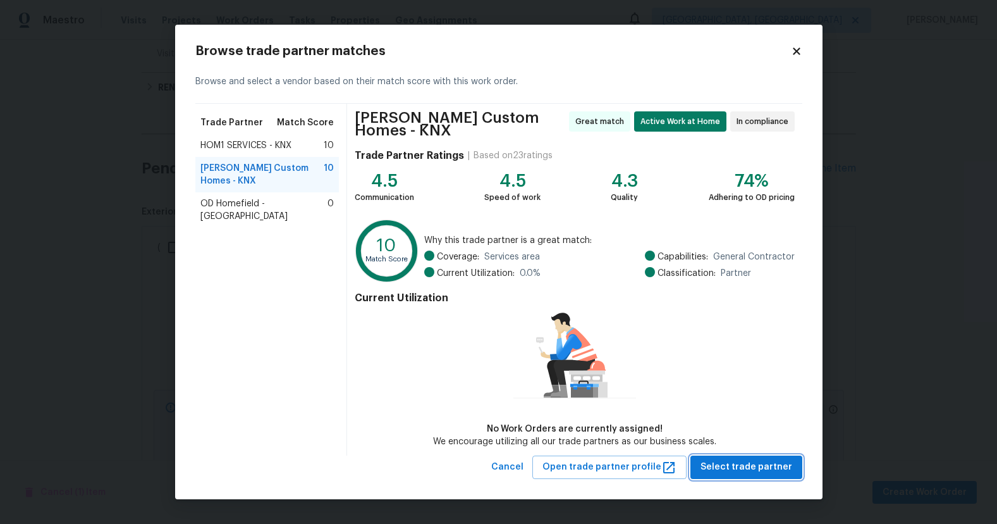
click at [763, 475] on button "Select trade partner" at bounding box center [746, 466] width 112 height 23
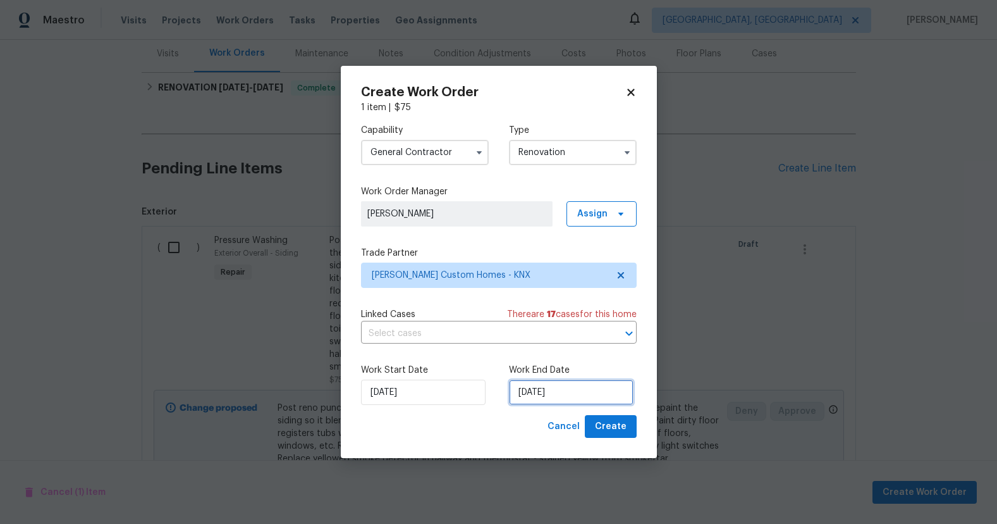
click at [534, 390] on input "8/18/2025" at bounding box center [571, 391] width 125 height 25
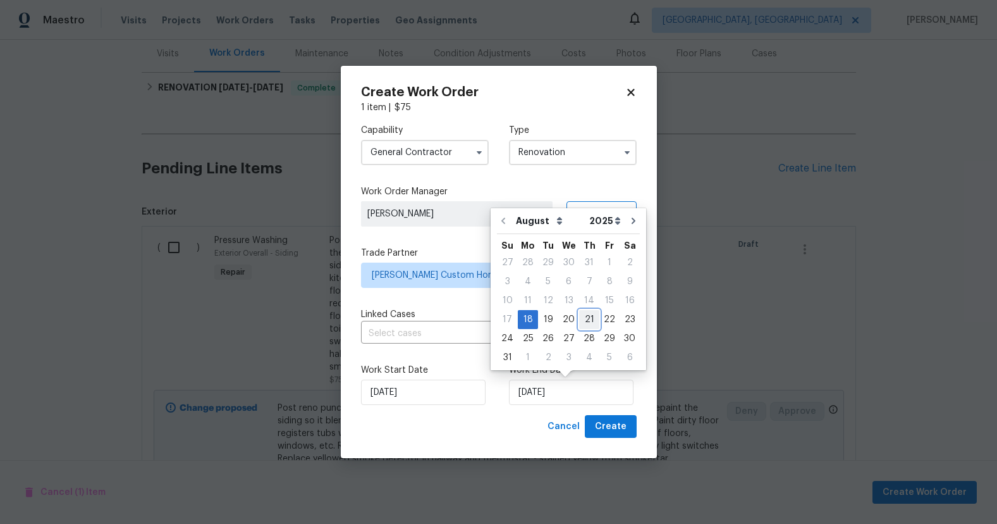
click at [587, 324] on div "21" at bounding box center [589, 319] width 20 height 18
type input "8/21/2025"
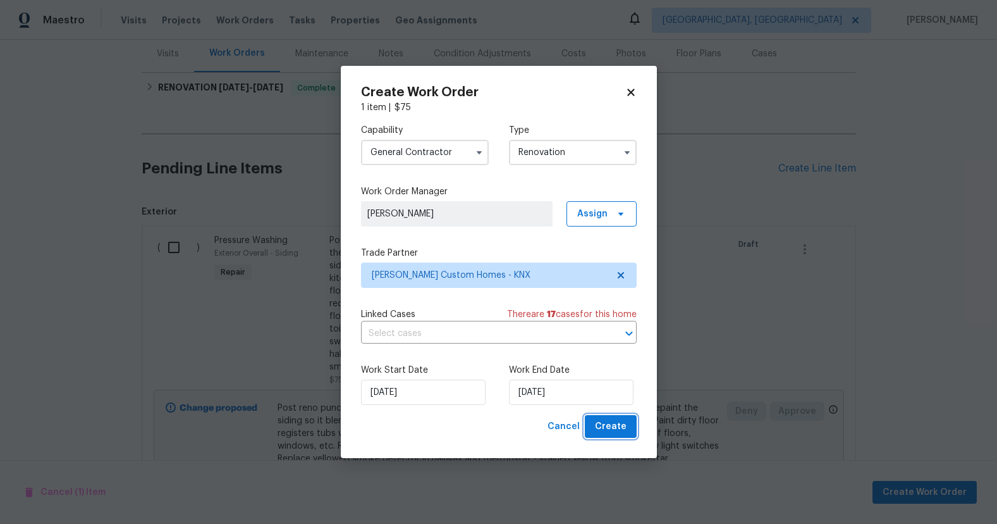
click at [604, 424] on span "Create" at bounding box center [611, 427] width 32 height 16
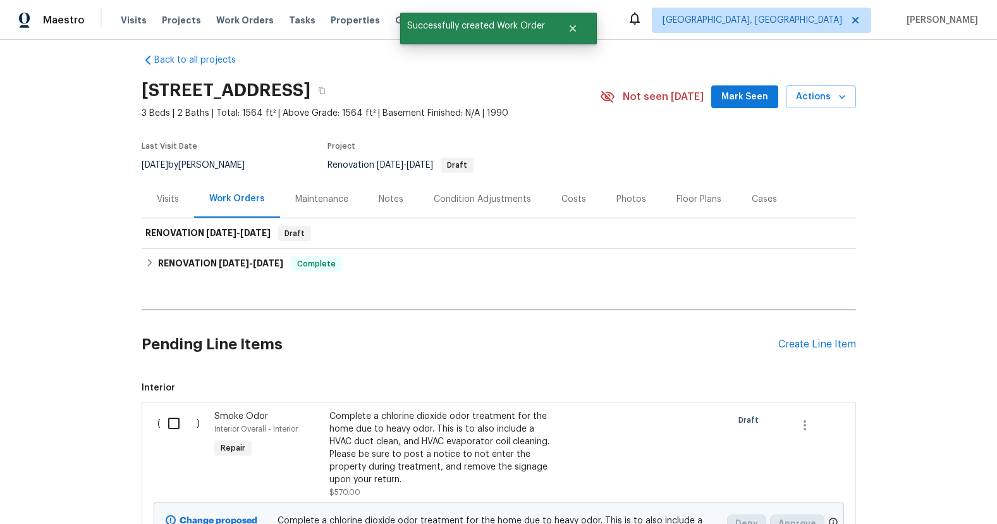
scroll to position [0, 0]
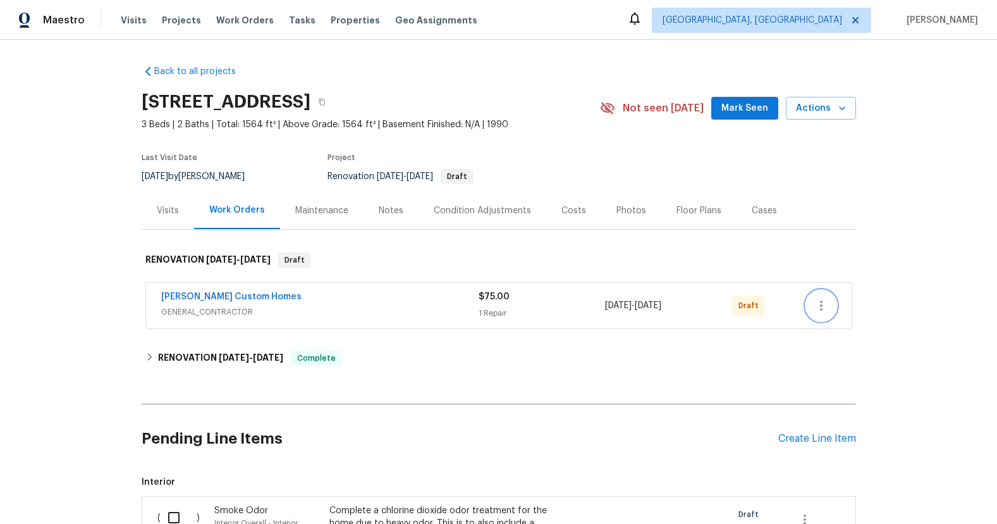
click at [819, 309] on icon "button" at bounding box center [821, 305] width 15 height 15
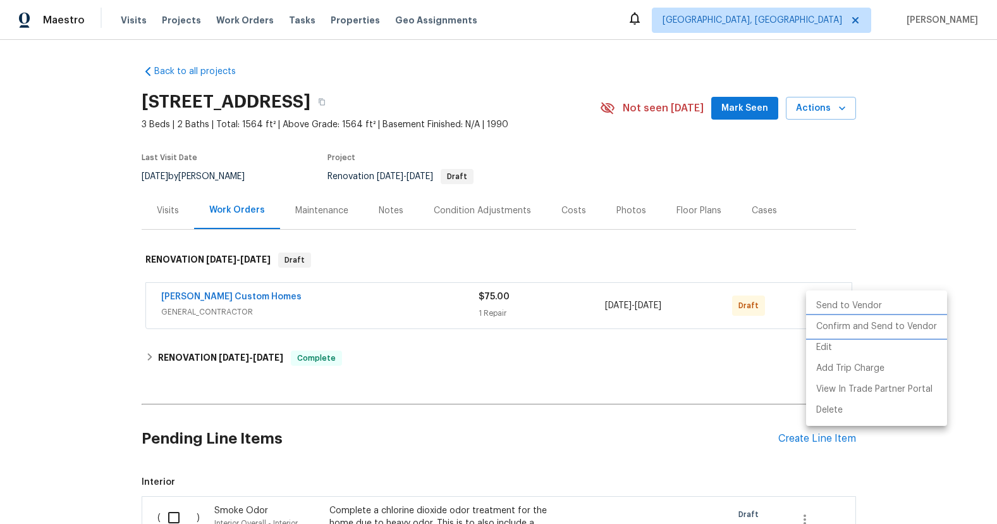
click at [833, 328] on li "Confirm and Send to Vendor" at bounding box center [876, 326] width 141 height 21
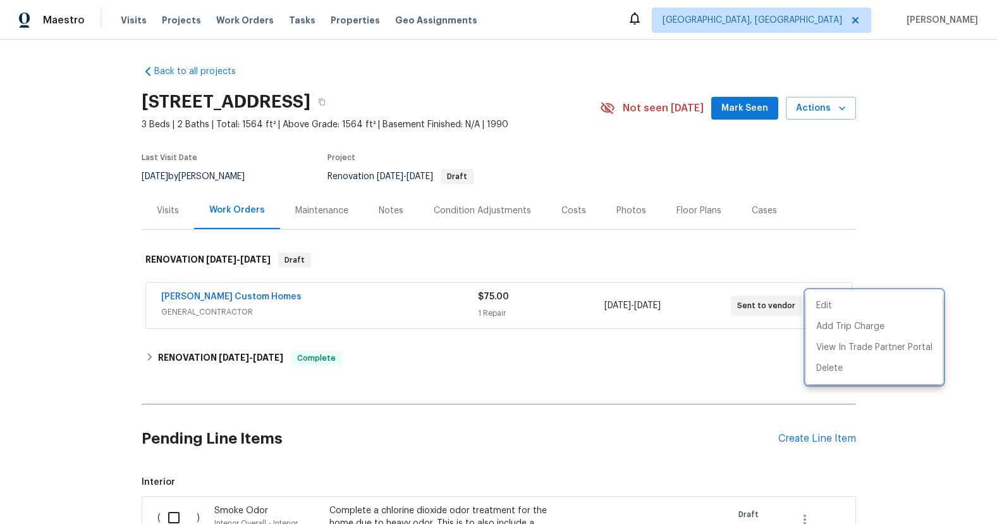
click at [735, 357] on div at bounding box center [498, 262] width 997 height 524
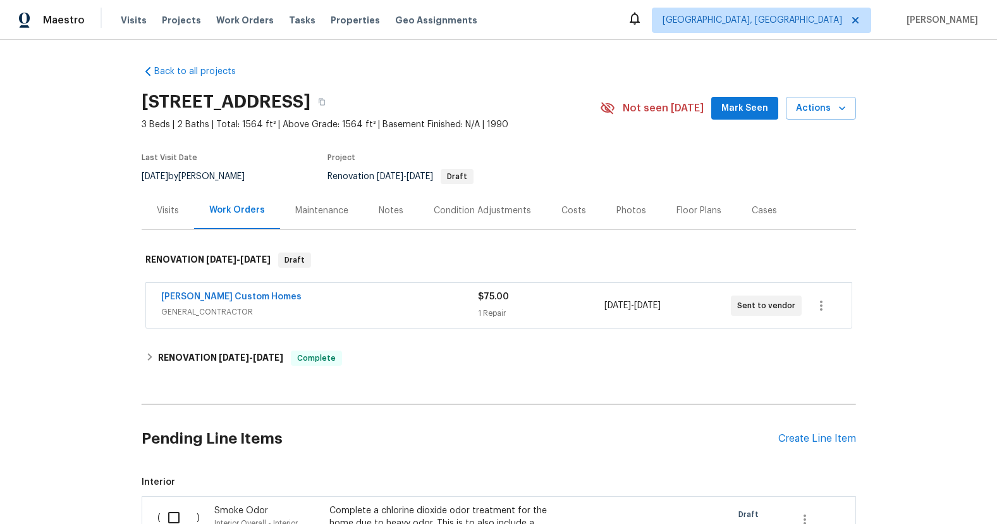
click at [379, 204] on div "Notes" at bounding box center [391, 210] width 25 height 13
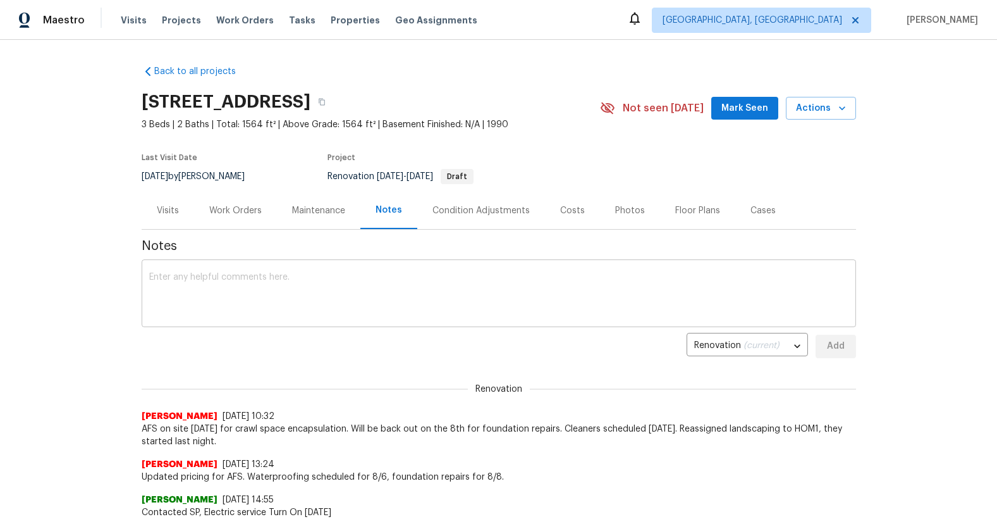
click at [395, 283] on textarea at bounding box center [498, 295] width 699 height 44
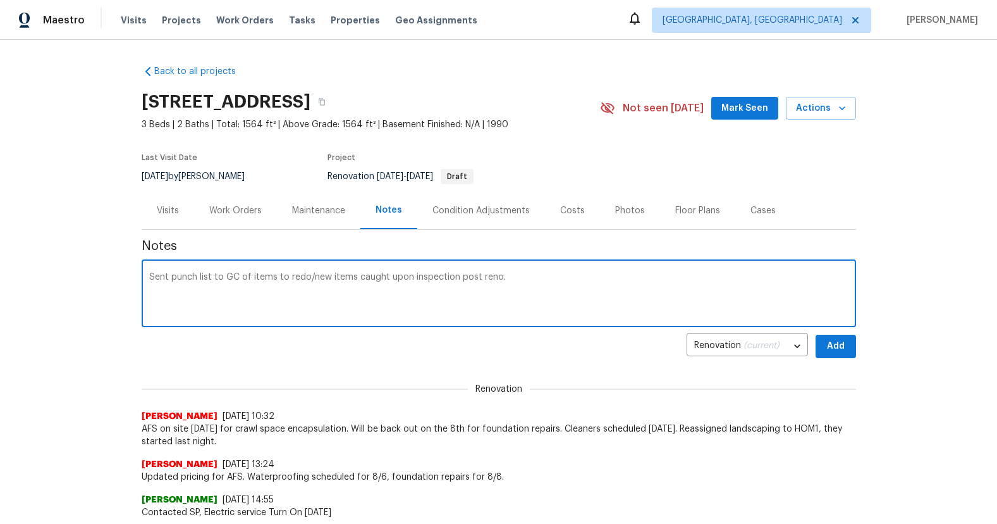
type textarea "Sent punch list to GC of items to redo/new items caught upon inspection post re…"
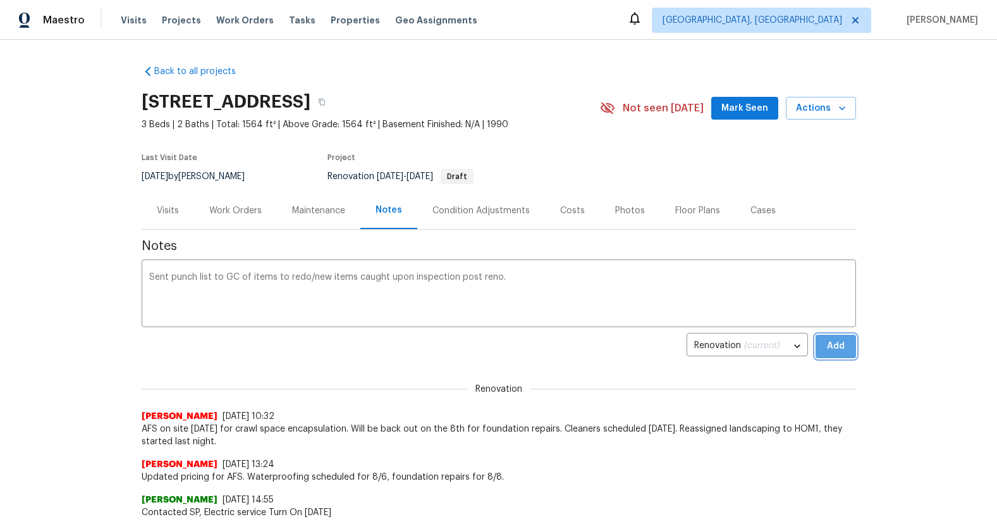
click at [855, 349] on button "Add" at bounding box center [836, 345] width 40 height 23
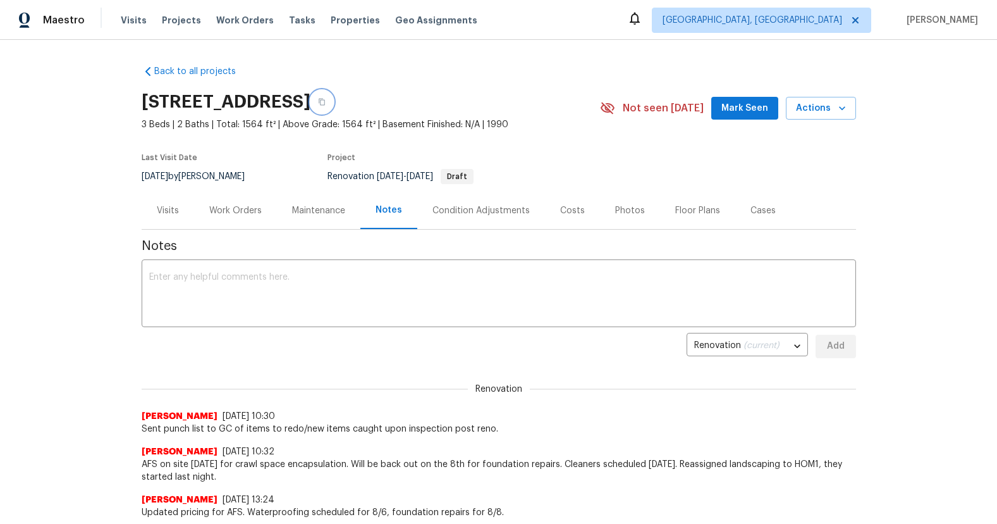
click at [325, 101] on icon "button" at bounding box center [322, 102] width 6 height 7
click at [316, 219] on div "Maintenance" at bounding box center [318, 210] width 83 height 37
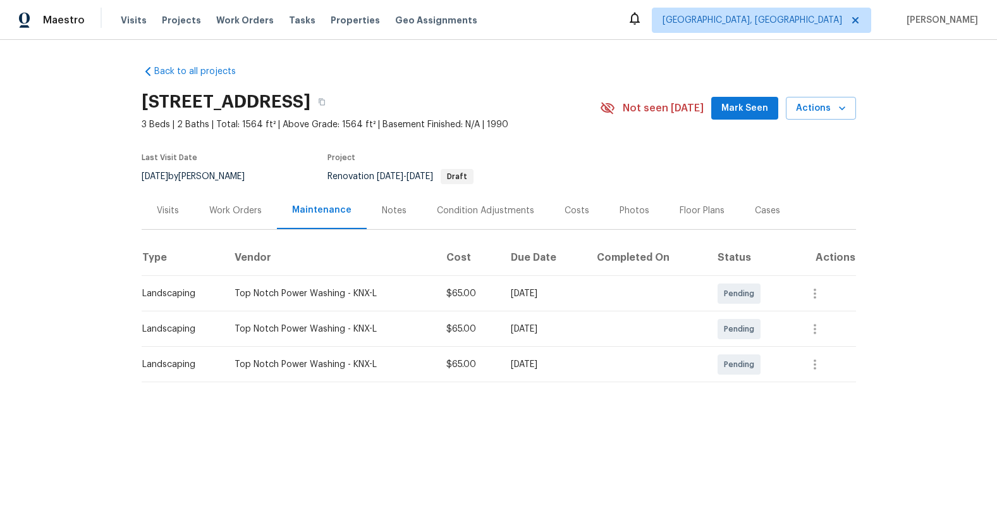
click at [235, 207] on div "Work Orders" at bounding box center [235, 210] width 52 height 13
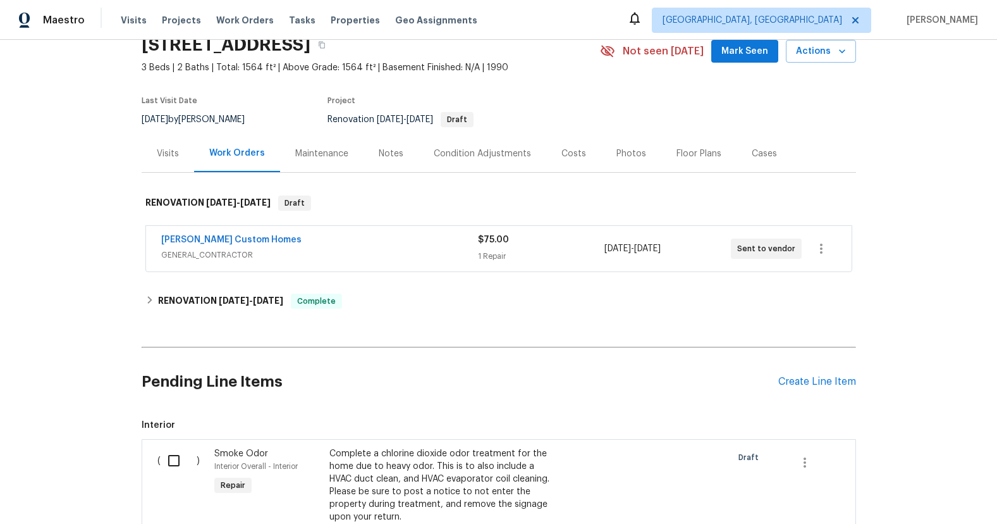
scroll to position [72, 0]
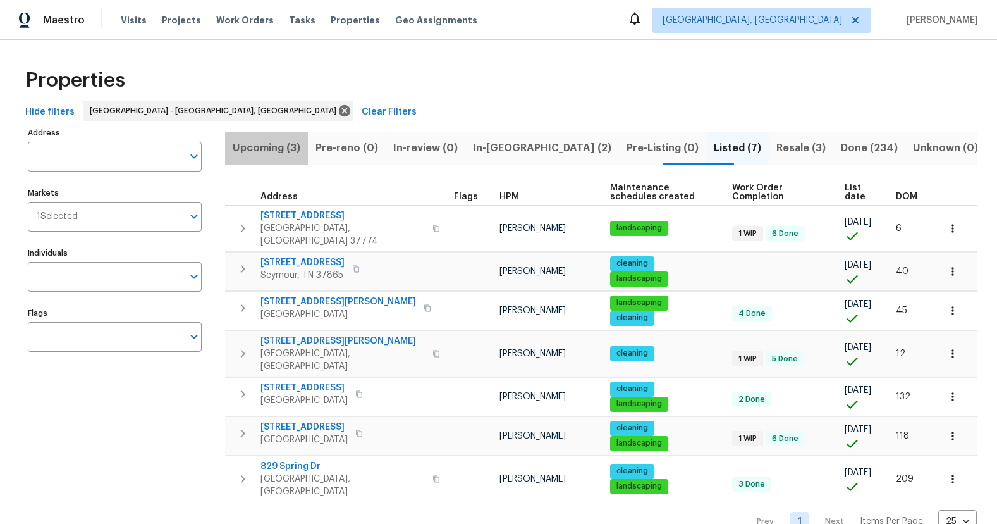
click at [273, 134] on button "Upcoming (3)" at bounding box center [266, 148] width 83 height 33
